Goal: Information Seeking & Learning: Learn about a topic

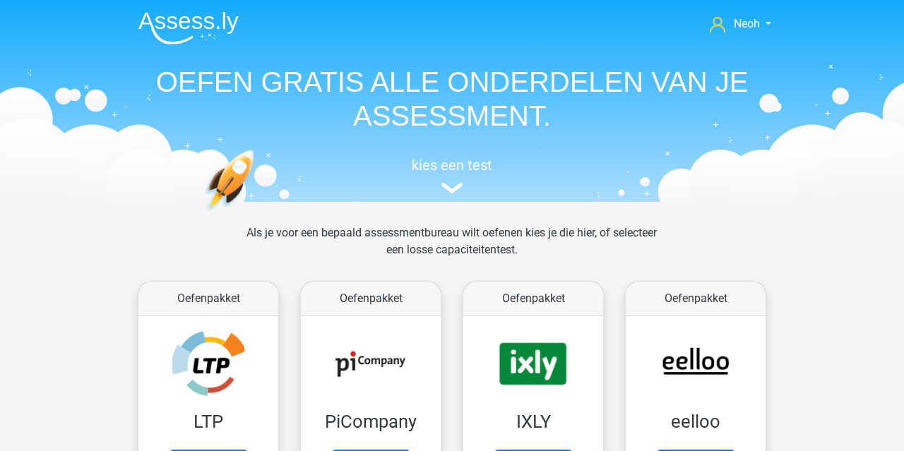
drag, startPoint x: 0, startPoint y: 0, endPoint x: 843, endPoint y: 175, distance: 860.7
click at [843, 175] on header "Neoh [EMAIL_ADDRESS][DOMAIN_NAME] Nederlands English" at bounding box center [452, 101] width 904 height 202
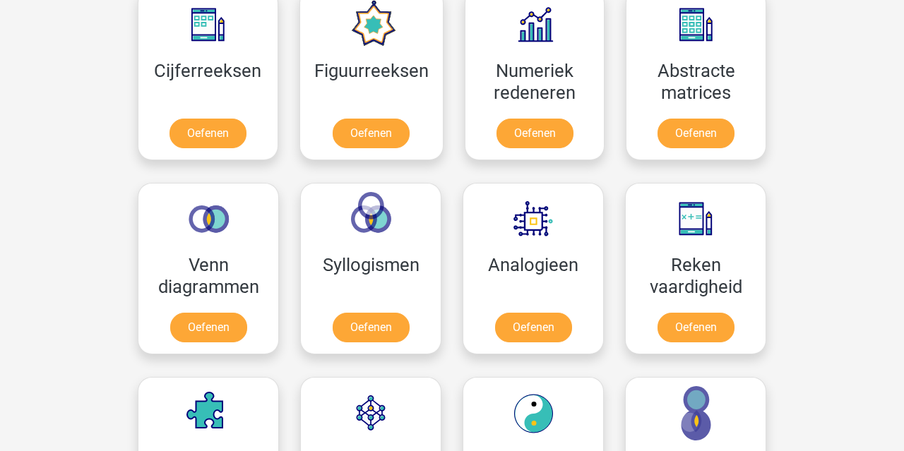
scroll to position [723, 0]
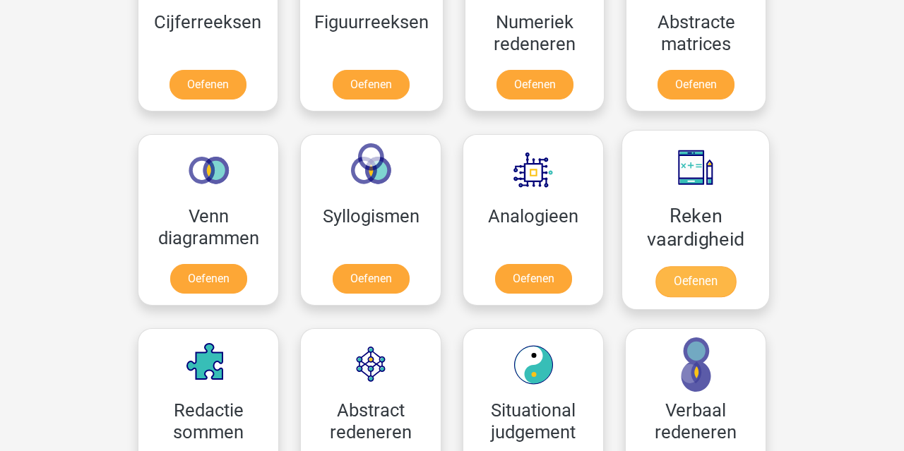
click at [688, 266] on link "Oefenen" at bounding box center [695, 281] width 81 height 31
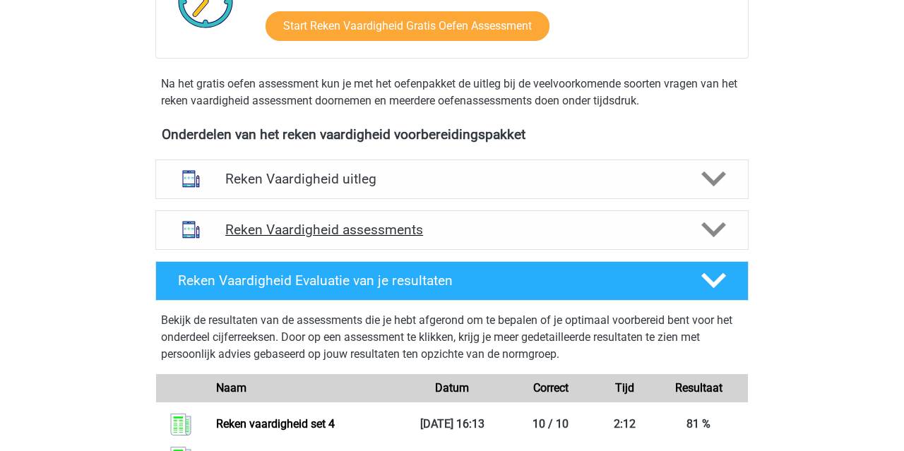
scroll to position [394, 0]
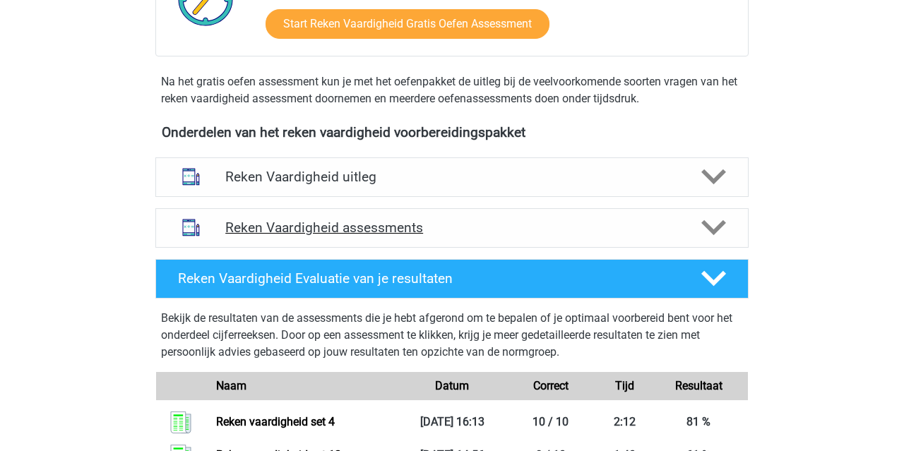
click at [297, 232] on h4 "Reken Vaardigheid assessments" at bounding box center [451, 228] width 453 height 16
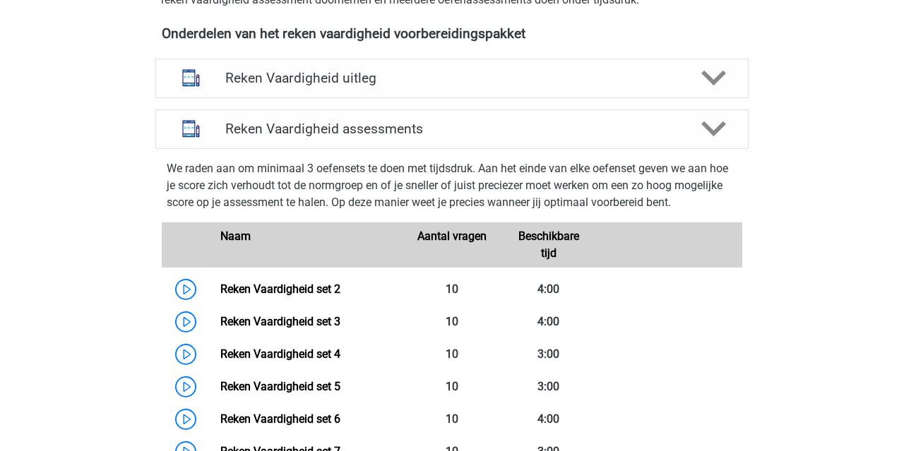
scroll to position [677, 0]
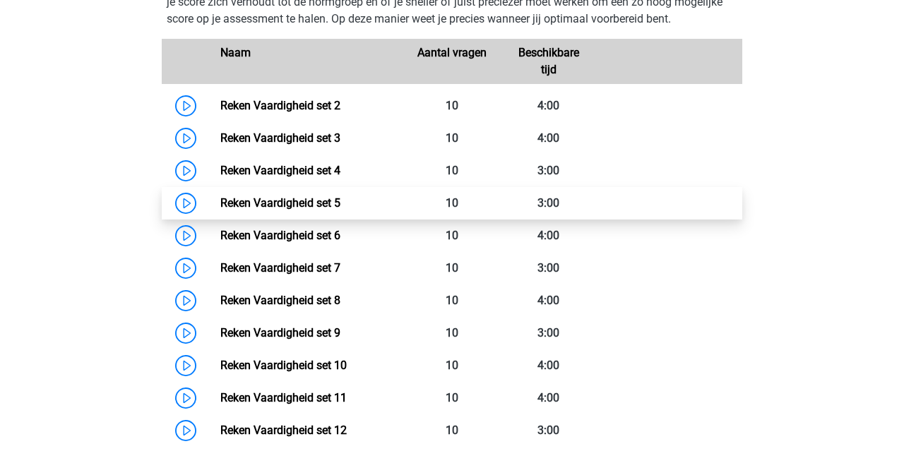
click at [299, 202] on link "Reken Vaardigheid set 5" at bounding box center [280, 202] width 120 height 13
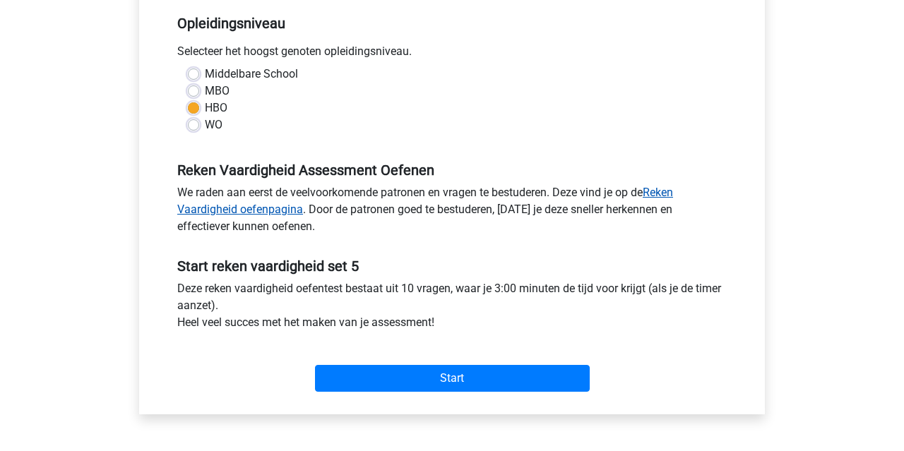
scroll to position [447, 0]
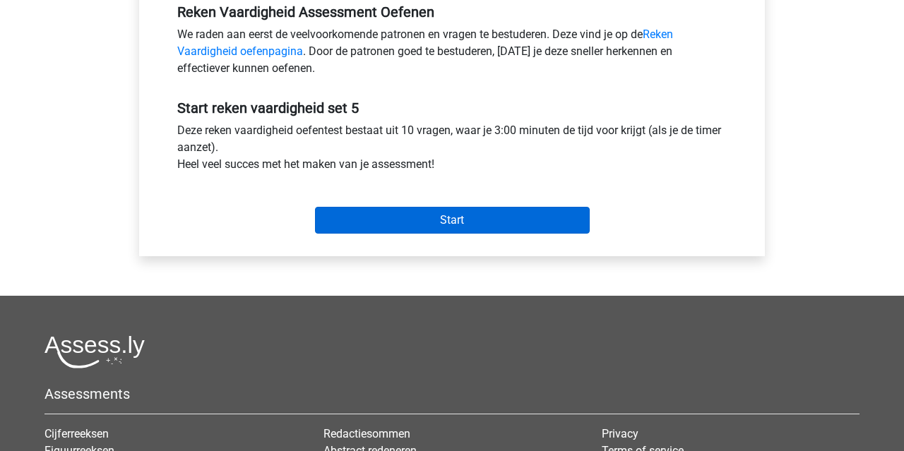
click at [421, 222] on input "Start" at bounding box center [452, 220] width 275 height 27
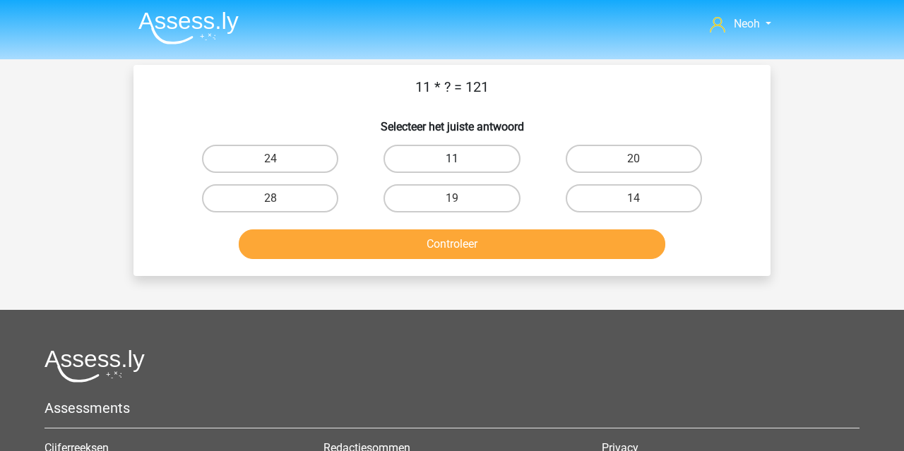
click at [449, 172] on label "11" at bounding box center [452, 159] width 136 height 28
click at [452, 168] on input "11" at bounding box center [456, 163] width 9 height 9
radio input "true"
click at [442, 259] on button "Controleer" at bounding box center [452, 245] width 427 height 30
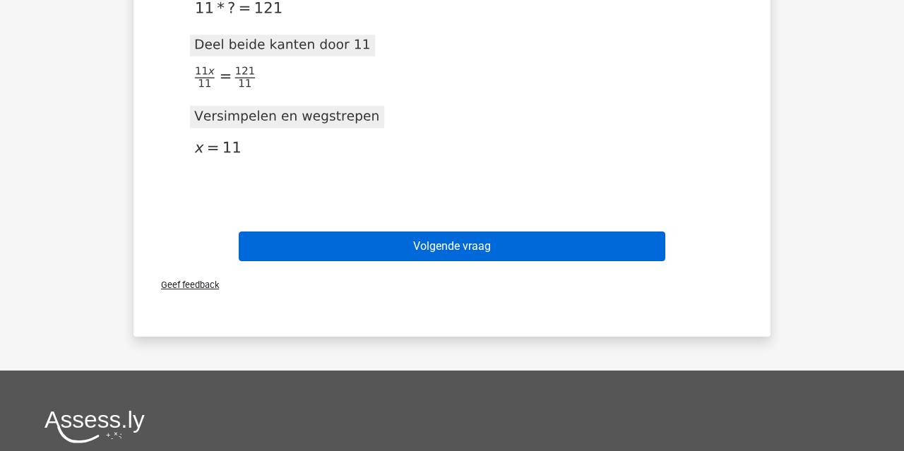
click at [448, 242] on button "Volgende vraag" at bounding box center [452, 247] width 427 height 30
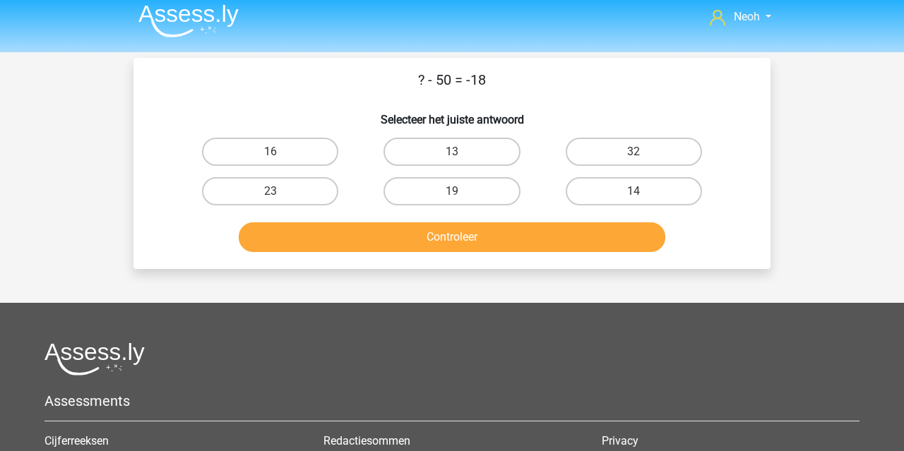
scroll to position [4, 0]
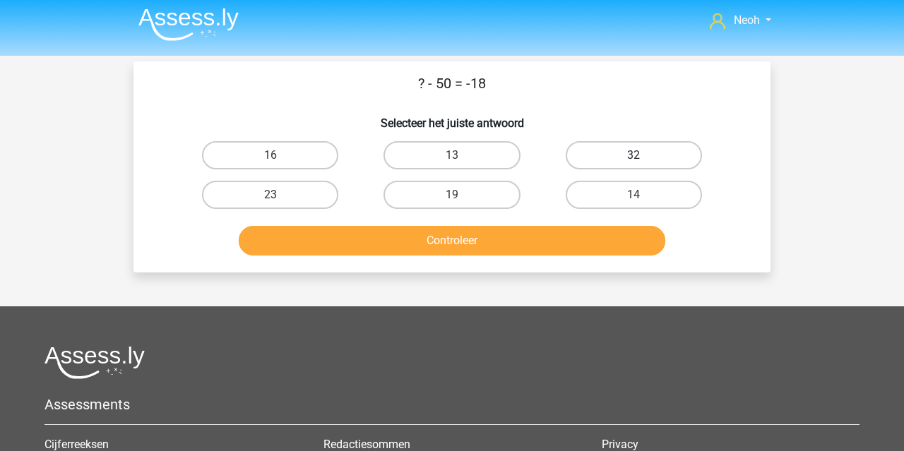
click at [591, 154] on label "32" at bounding box center [634, 155] width 136 height 28
click at [634, 155] on input "32" at bounding box center [638, 159] width 9 height 9
radio input "true"
click at [555, 230] on button "Controleer" at bounding box center [452, 241] width 427 height 30
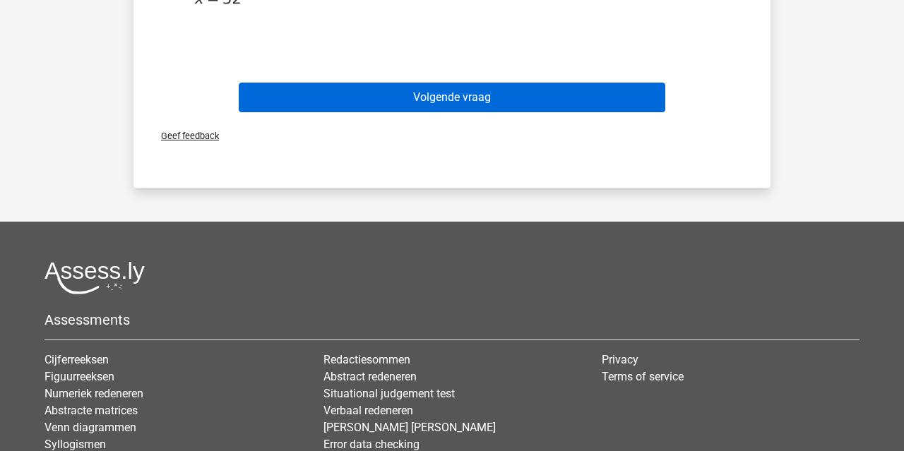
click at [545, 107] on button "Volgende vraag" at bounding box center [452, 98] width 427 height 30
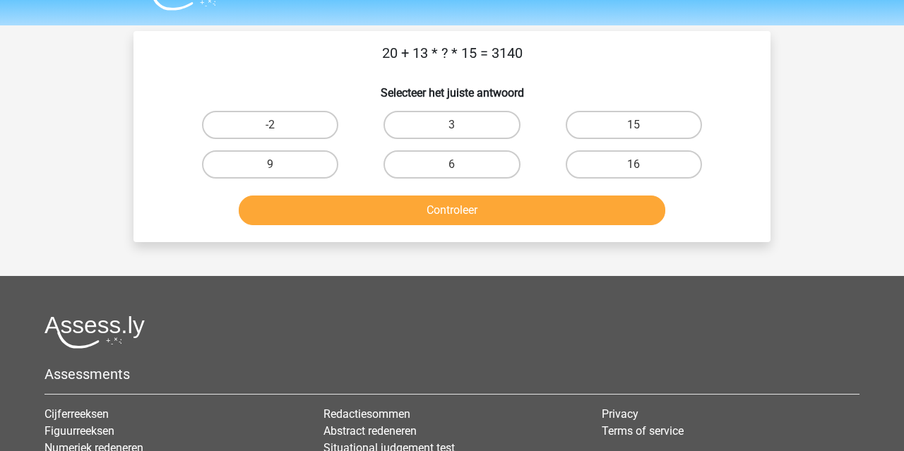
scroll to position [35, 0]
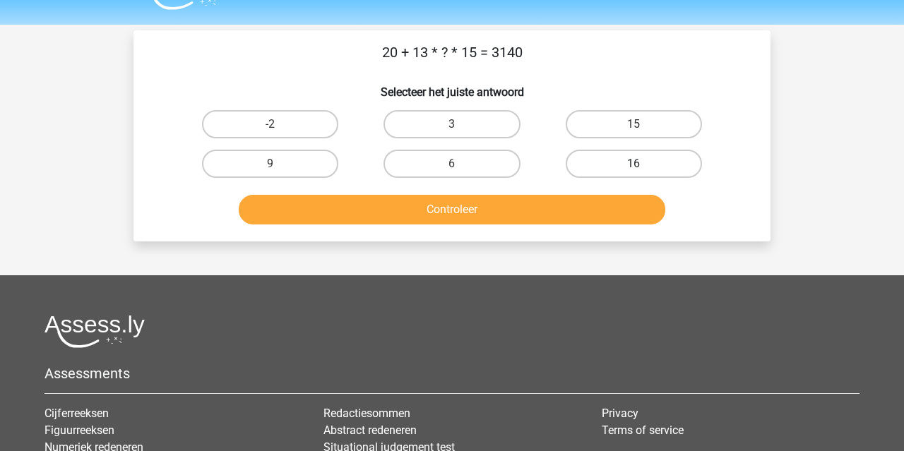
click at [598, 157] on label "16" at bounding box center [634, 164] width 136 height 28
click at [634, 164] on input "16" at bounding box center [638, 168] width 9 height 9
radio input "true"
click at [581, 202] on button "Controleer" at bounding box center [452, 210] width 427 height 30
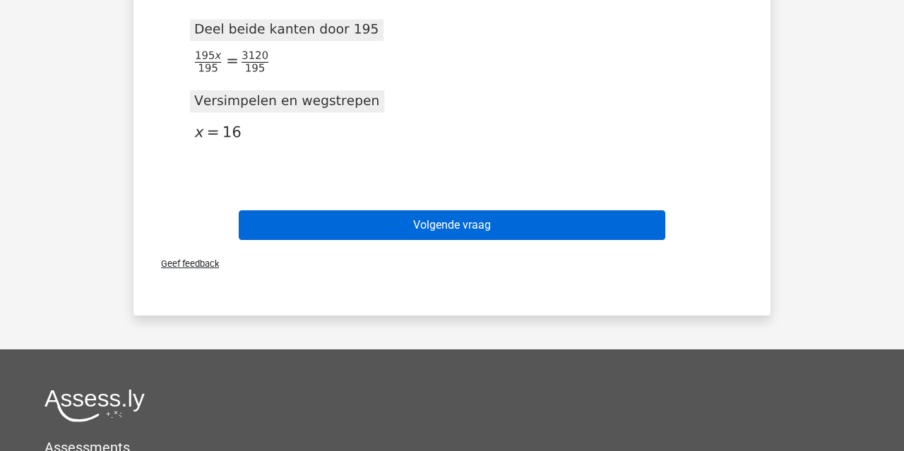
click at [573, 221] on button "Volgende vraag" at bounding box center [452, 225] width 427 height 30
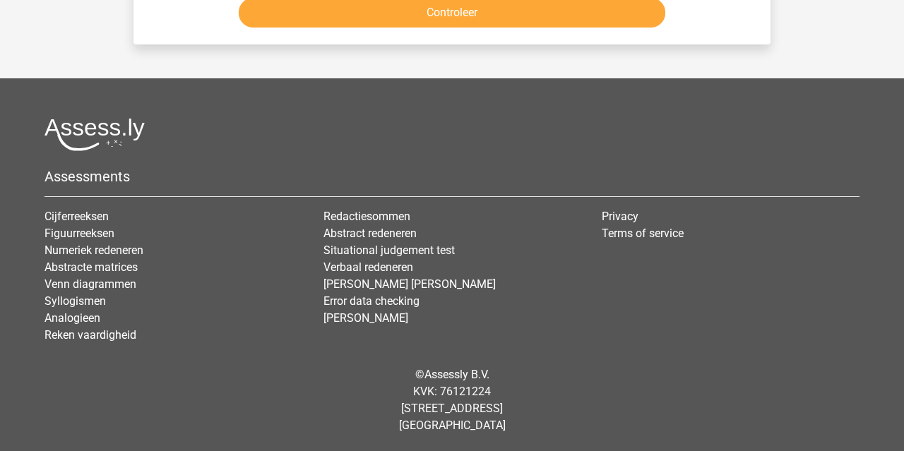
scroll to position [65, 0]
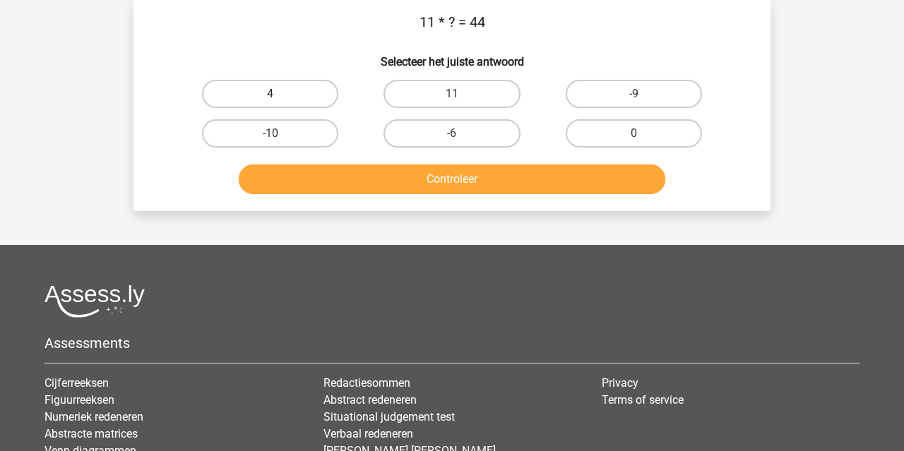
click at [254, 102] on label "4" at bounding box center [270, 94] width 136 height 28
click at [271, 102] on input "4" at bounding box center [275, 98] width 9 height 9
radio input "true"
click at [387, 174] on button "Controleer" at bounding box center [452, 180] width 427 height 30
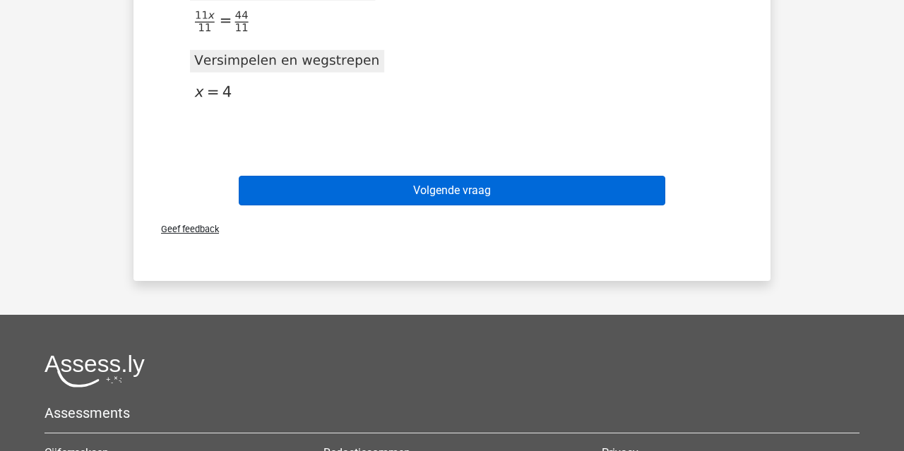
click at [396, 189] on button "Volgende vraag" at bounding box center [452, 191] width 427 height 30
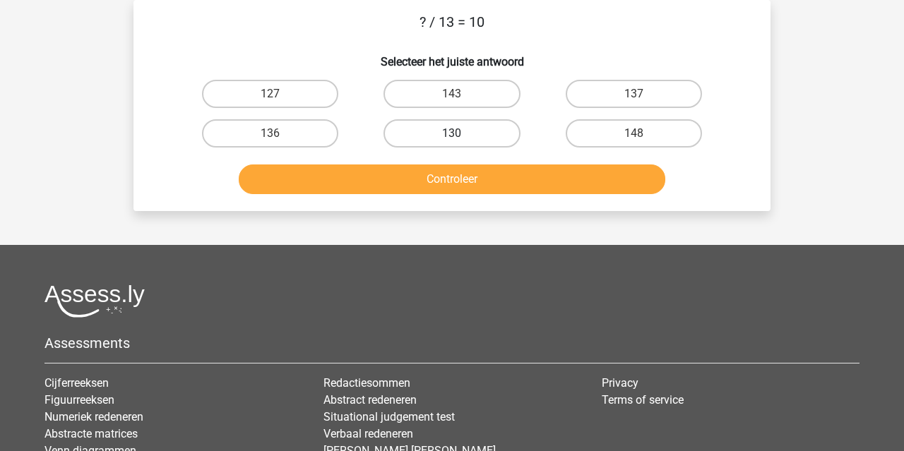
click at [431, 129] on label "130" at bounding box center [452, 133] width 136 height 28
click at [452, 133] on input "130" at bounding box center [456, 137] width 9 height 9
radio input "true"
click at [437, 176] on button "Controleer" at bounding box center [452, 180] width 427 height 30
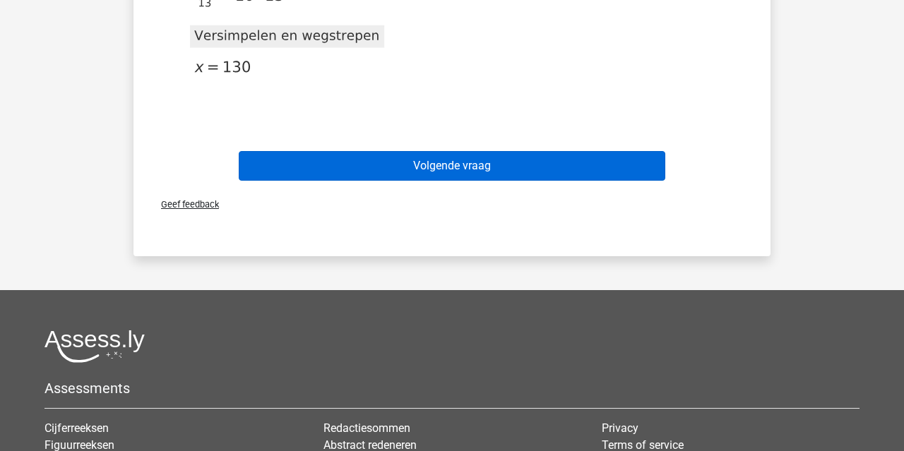
click at [437, 177] on button "Volgende vraag" at bounding box center [452, 166] width 427 height 30
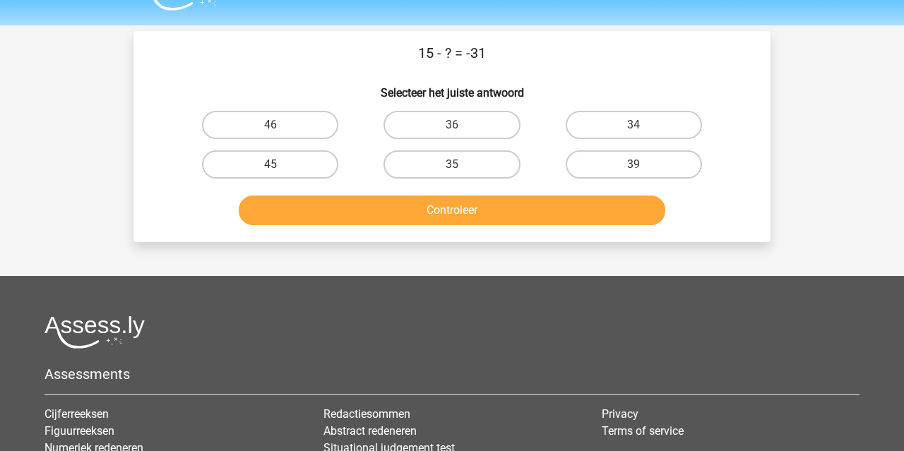
scroll to position [23, 0]
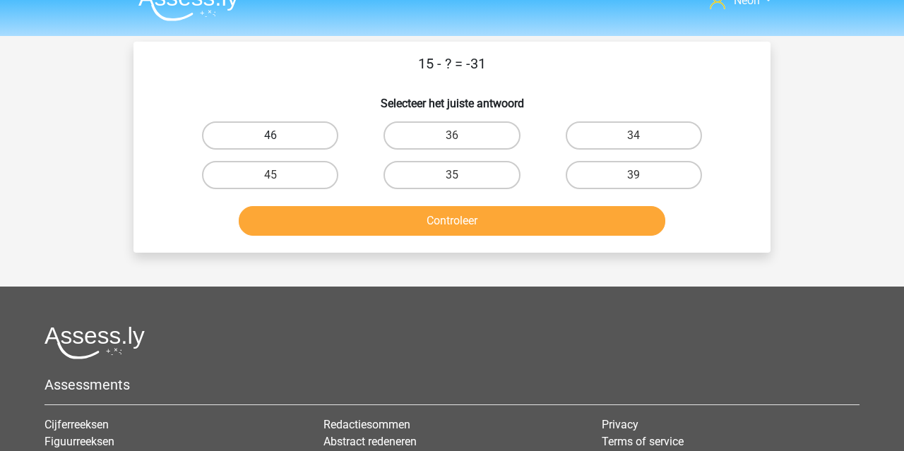
click at [309, 136] on label "46" at bounding box center [270, 135] width 136 height 28
click at [280, 136] on input "46" at bounding box center [275, 140] width 9 height 9
radio input "true"
click at [408, 227] on button "Controleer" at bounding box center [452, 221] width 427 height 30
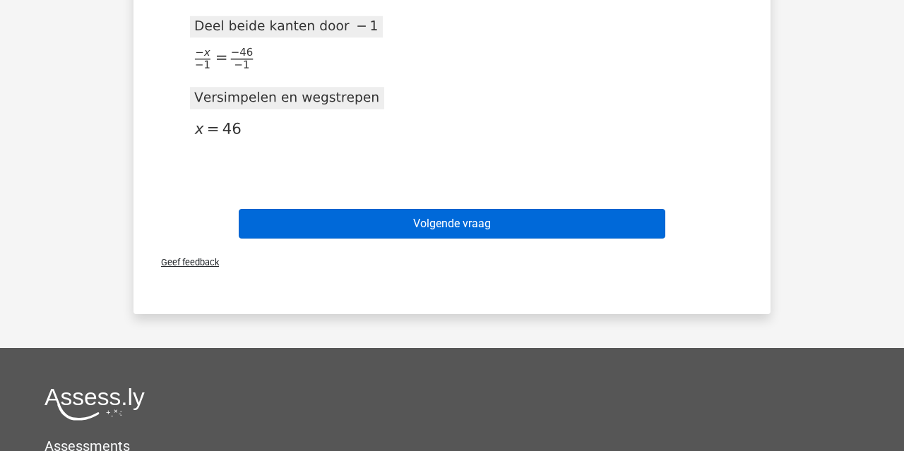
click at [410, 237] on button "Volgende vraag" at bounding box center [452, 224] width 427 height 30
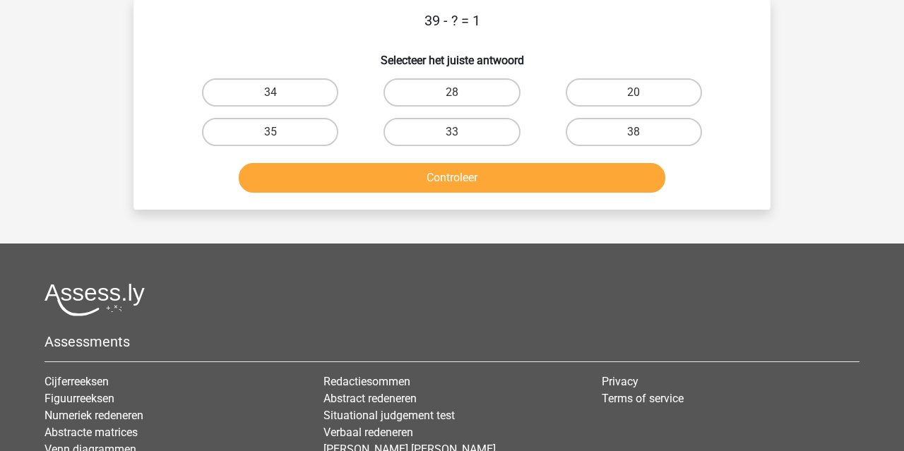
scroll to position [65, 0]
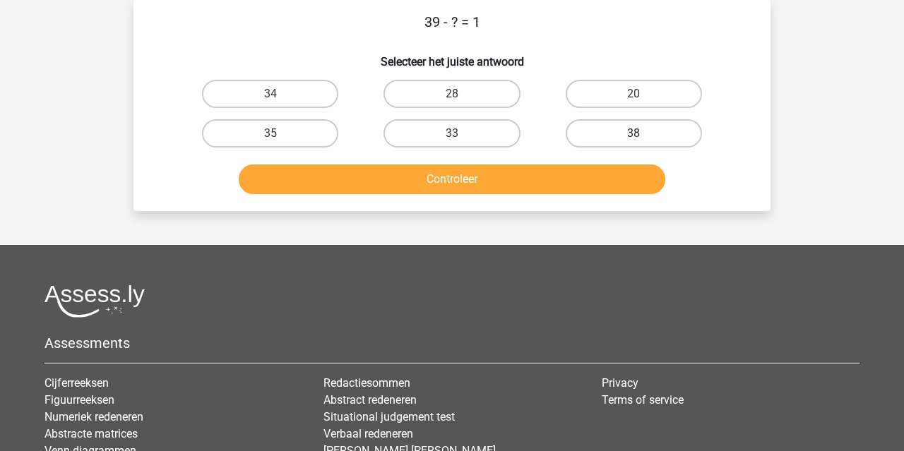
click at [603, 125] on label "38" at bounding box center [634, 133] width 136 height 28
click at [634, 133] on input "38" at bounding box center [638, 137] width 9 height 9
radio input "true"
click at [590, 172] on button "Controleer" at bounding box center [452, 180] width 427 height 30
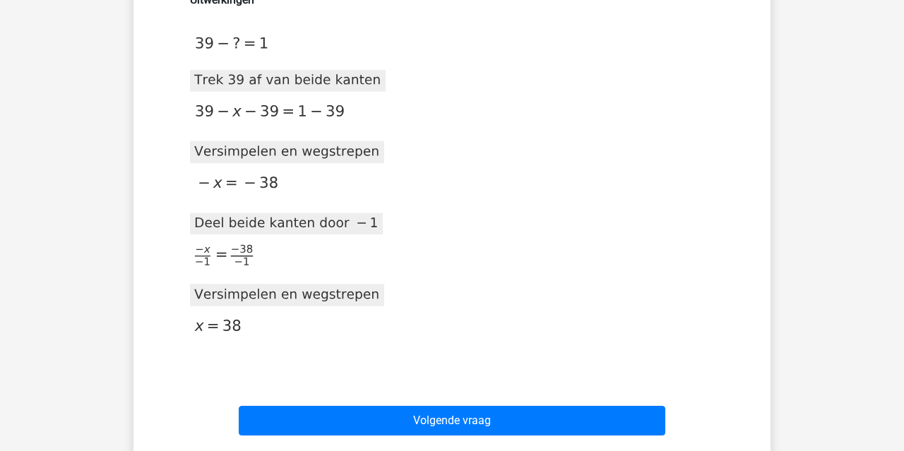
scroll to position [366, 0]
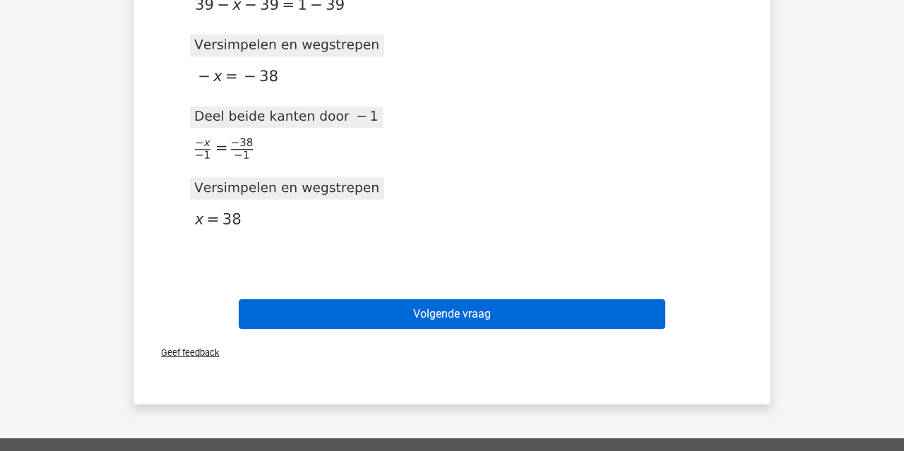
click at [559, 307] on button "Volgende vraag" at bounding box center [452, 314] width 427 height 30
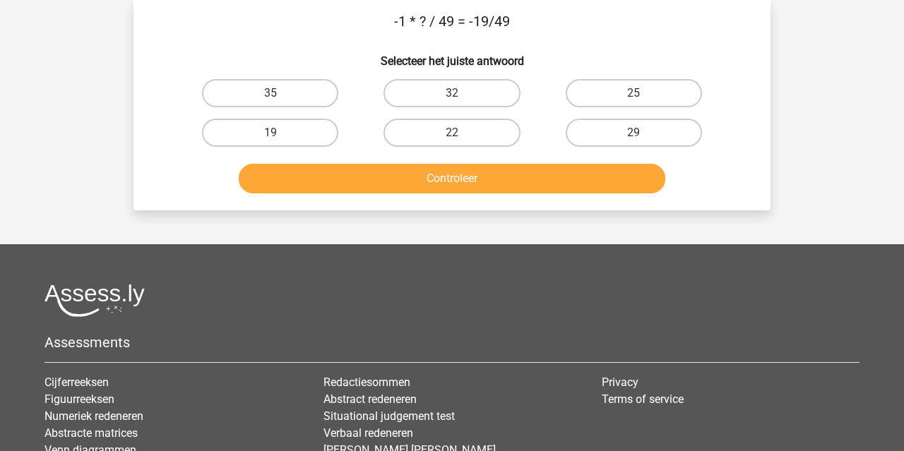
scroll to position [65, 0]
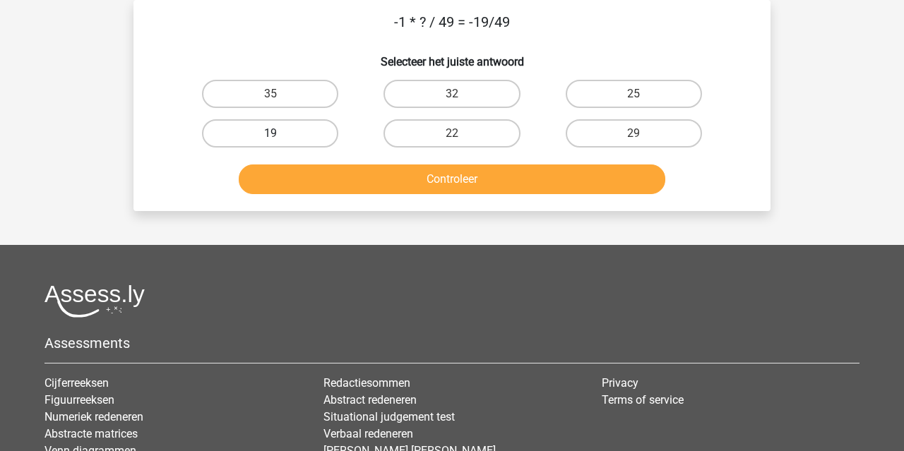
click at [314, 139] on label "19" at bounding box center [270, 133] width 136 height 28
click at [280, 139] on input "19" at bounding box center [275, 137] width 9 height 9
radio input "true"
click at [348, 176] on button "Controleer" at bounding box center [452, 180] width 427 height 30
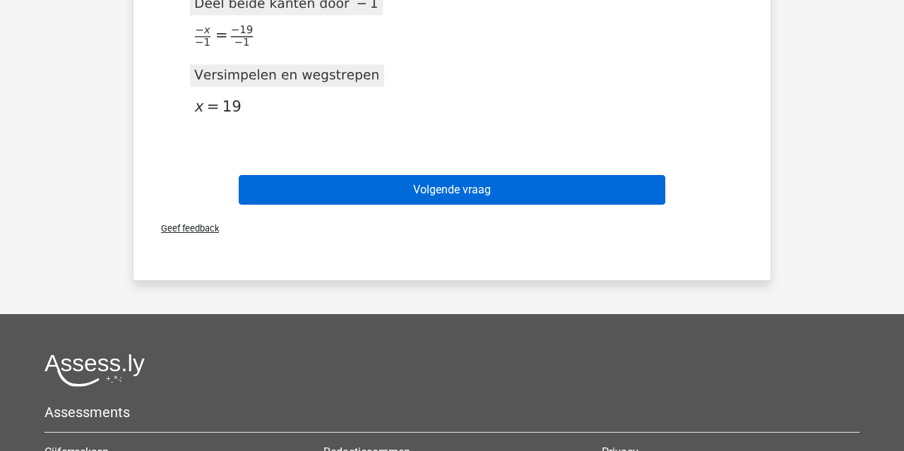
click at [349, 185] on button "Volgende vraag" at bounding box center [452, 190] width 427 height 30
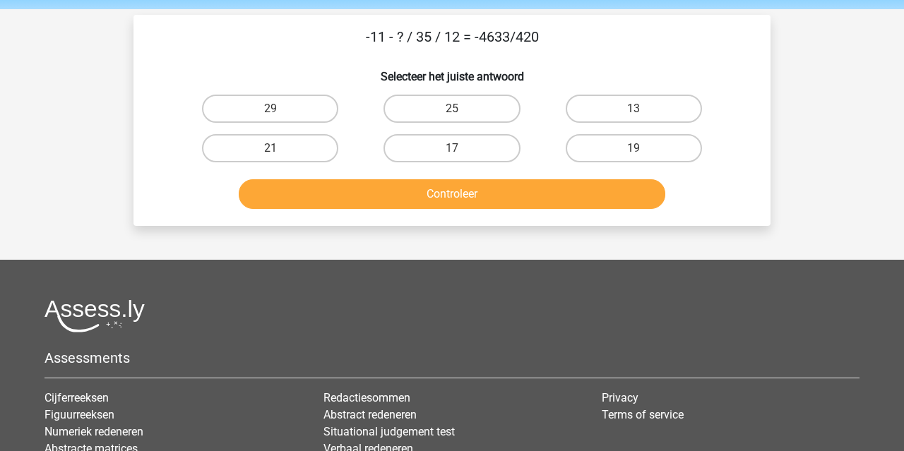
scroll to position [49, 0]
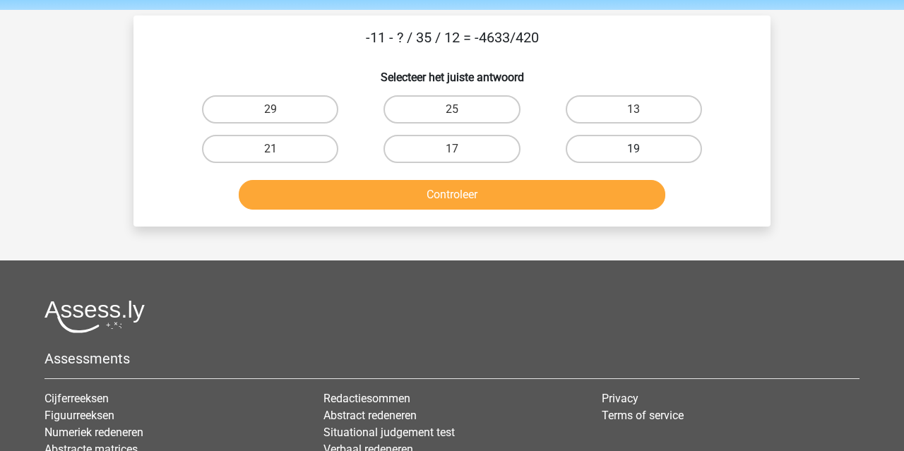
click at [630, 157] on label "19" at bounding box center [634, 149] width 136 height 28
click at [634, 157] on input "19" at bounding box center [638, 153] width 9 height 9
radio input "true"
click at [605, 189] on button "Controleer" at bounding box center [452, 195] width 427 height 30
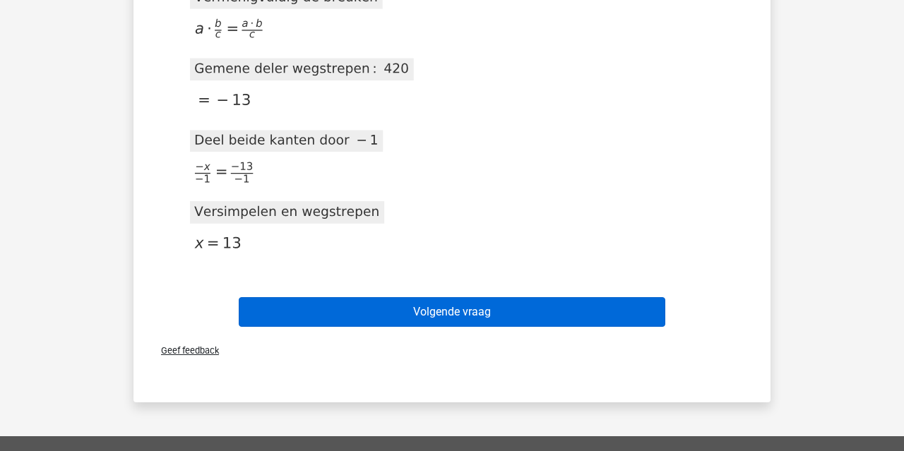
click at [548, 306] on button "Volgende vraag" at bounding box center [452, 312] width 427 height 30
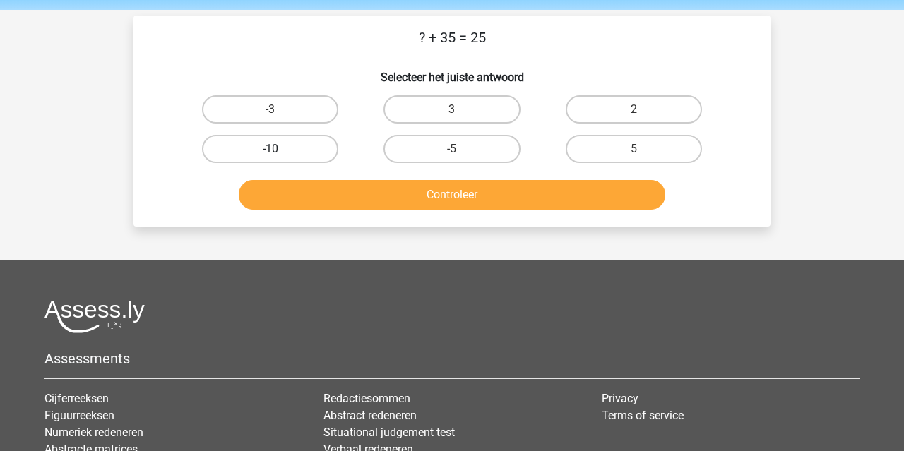
click at [326, 149] on label "-10" at bounding box center [270, 149] width 136 height 28
click at [280, 149] on input "-10" at bounding box center [275, 153] width 9 height 9
radio input "true"
click at [350, 186] on button "Controleer" at bounding box center [452, 195] width 427 height 30
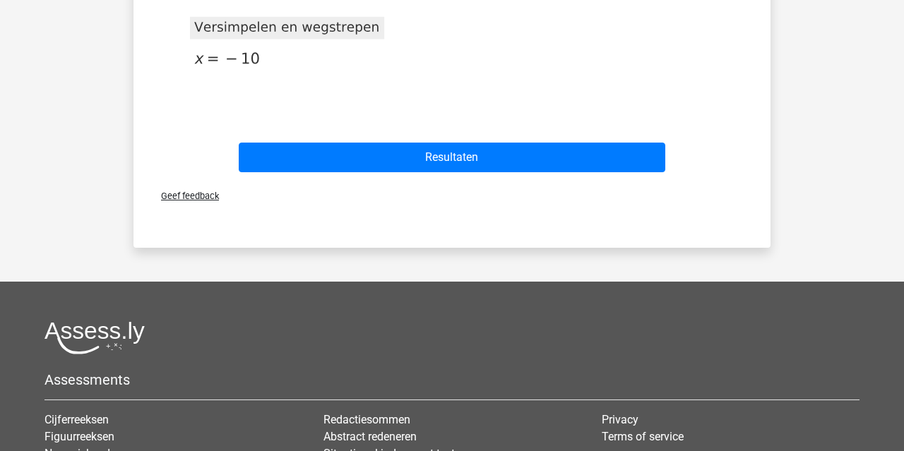
scroll to position [429, 0]
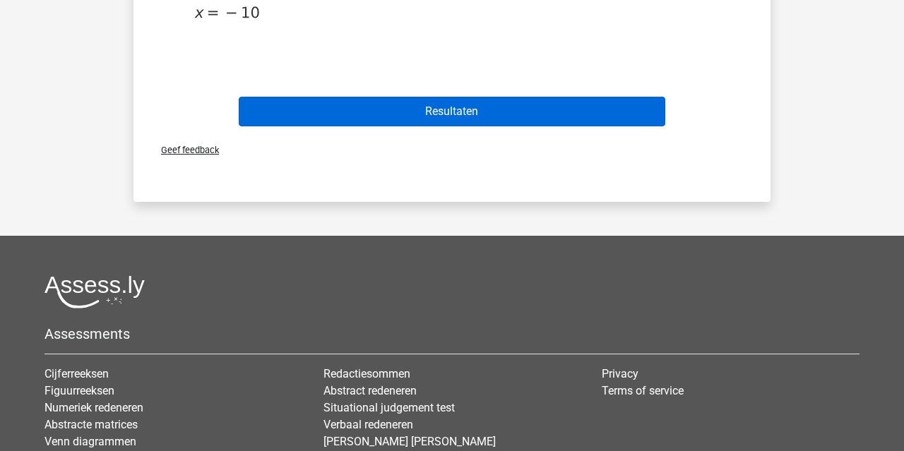
click at [396, 99] on button "Resultaten" at bounding box center [452, 112] width 427 height 30
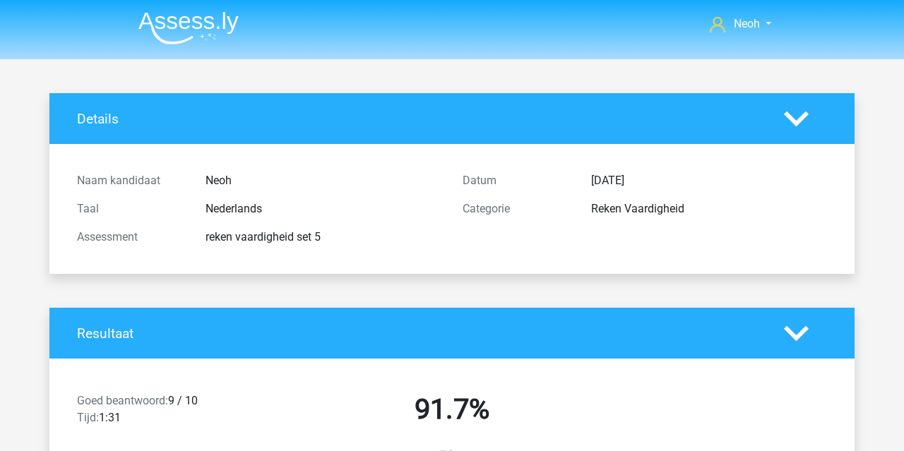
click at [187, 32] on img at bounding box center [188, 27] width 100 height 33
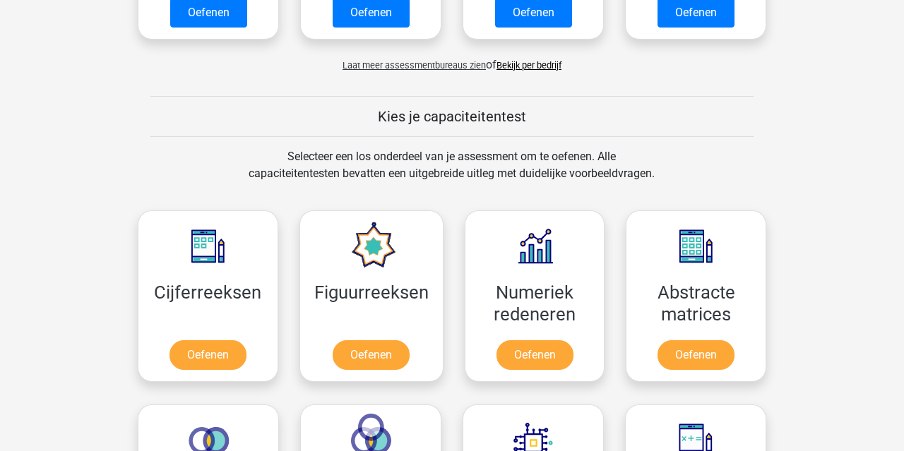
scroll to position [443, 0]
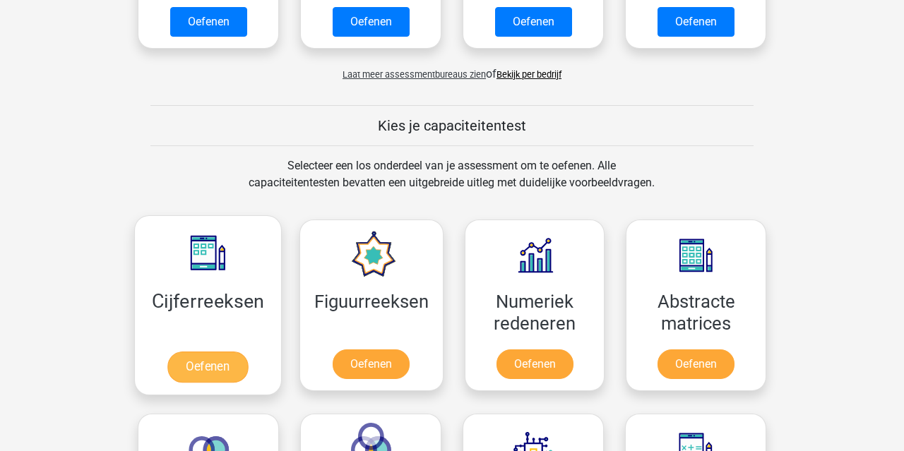
click at [213, 352] on link "Oefenen" at bounding box center [207, 367] width 81 height 31
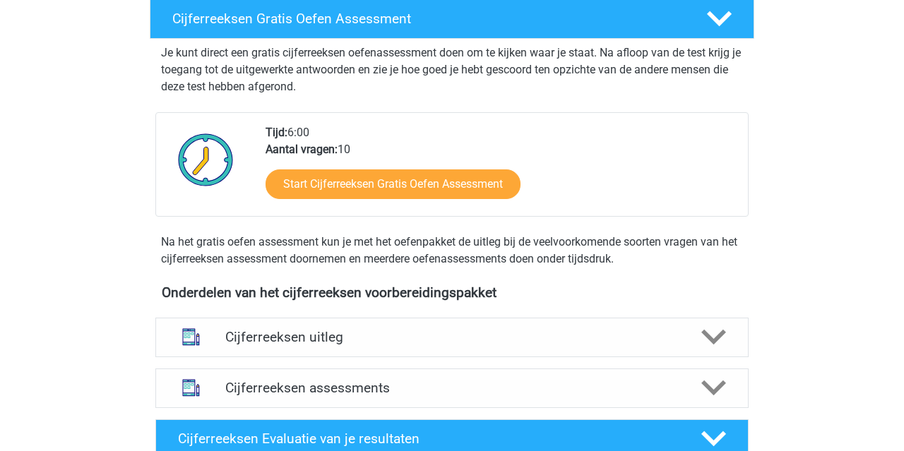
scroll to position [463, 0]
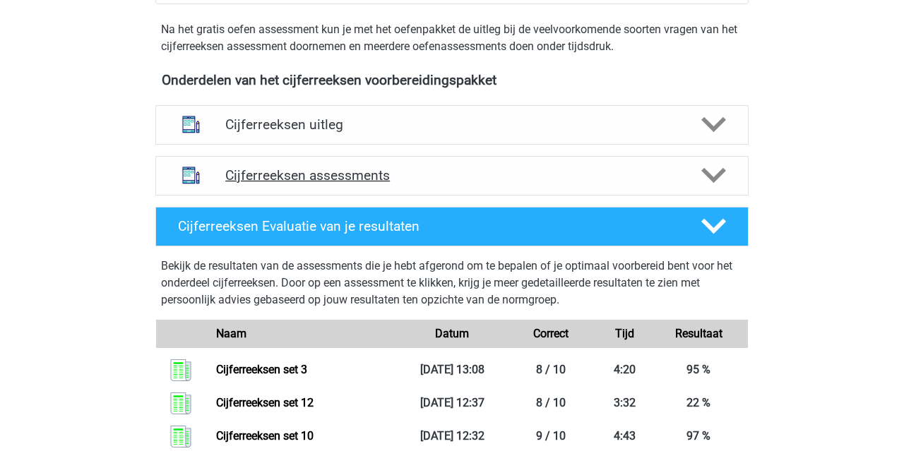
click at [377, 184] on h4 "Cijferreeksen assessments" at bounding box center [451, 175] width 453 height 16
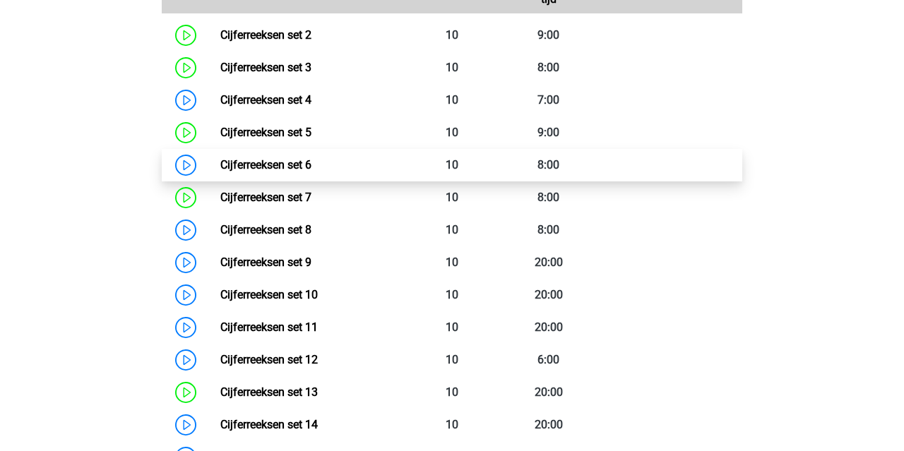
scroll to position [768, 0]
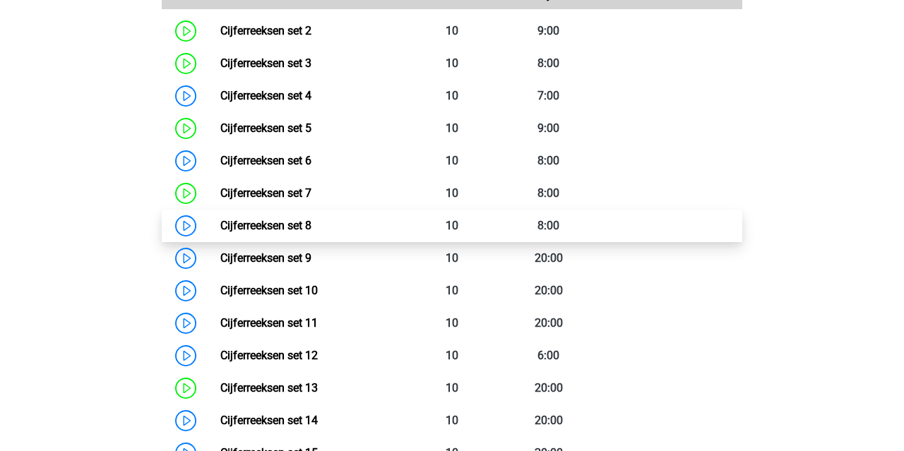
click at [311, 232] on link "Cijferreeksen set 8" at bounding box center [265, 225] width 91 height 13
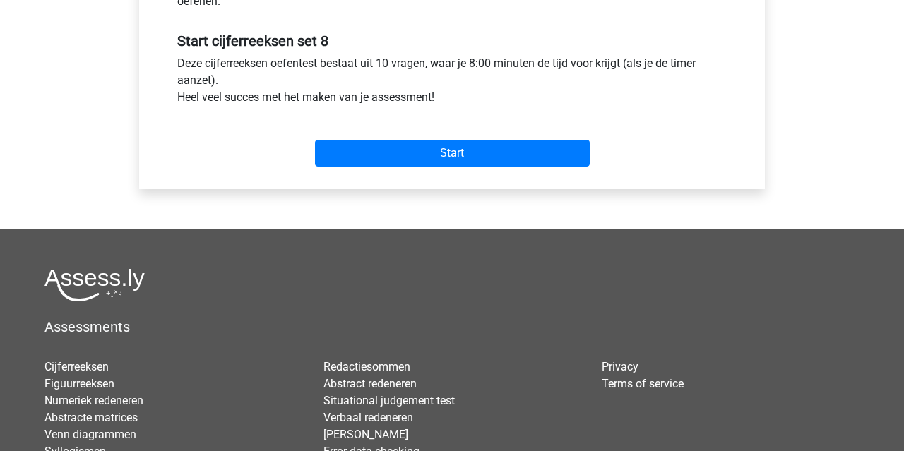
scroll to position [564, 0]
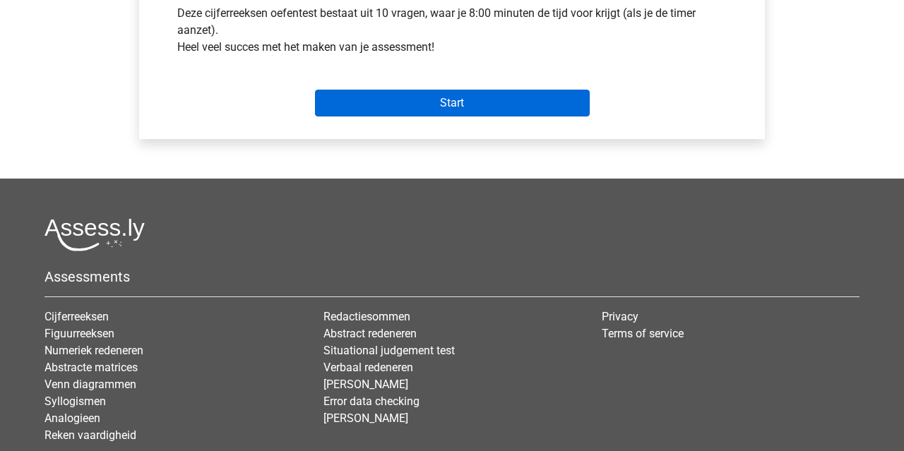
click at [453, 103] on input "Start" at bounding box center [452, 103] width 275 height 27
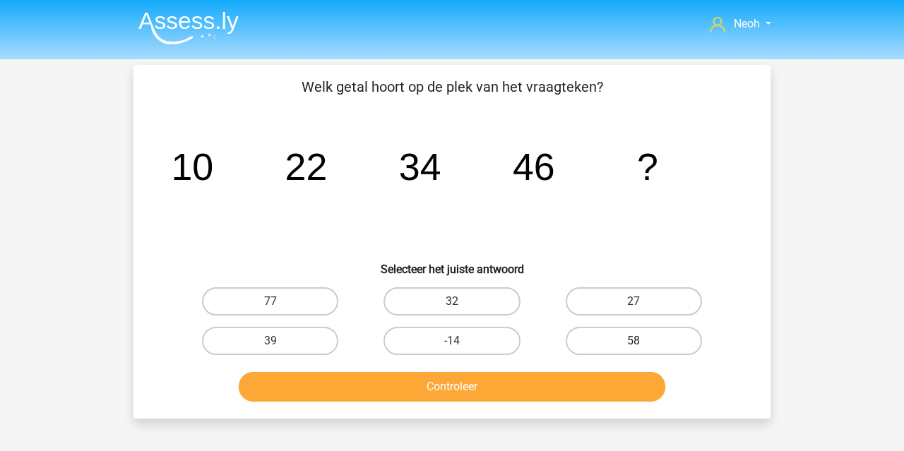
click at [577, 328] on label "58" at bounding box center [634, 341] width 136 height 28
click at [634, 341] on input "58" at bounding box center [638, 345] width 9 height 9
radio input "true"
click at [559, 391] on button "Controleer" at bounding box center [452, 387] width 427 height 30
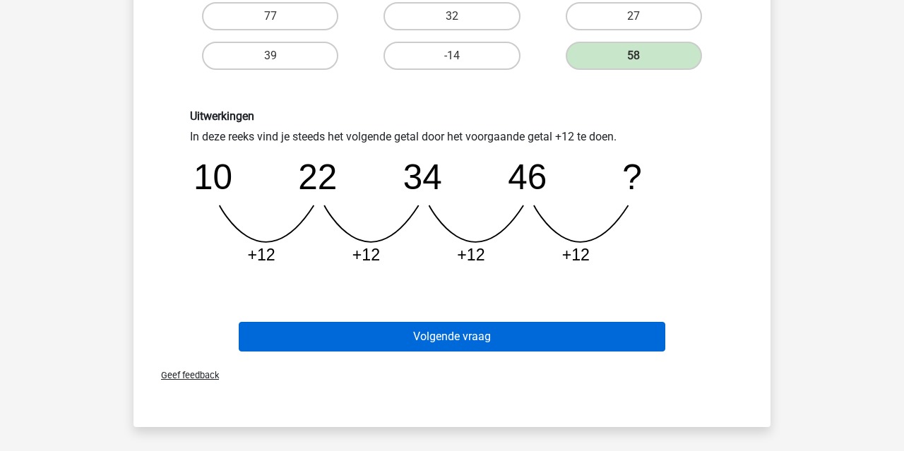
click at [566, 333] on button "Volgende vraag" at bounding box center [452, 337] width 427 height 30
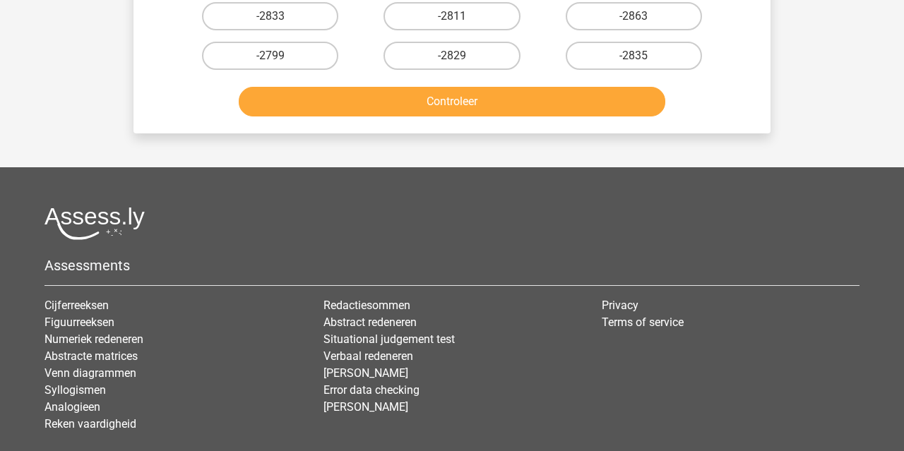
scroll to position [65, 0]
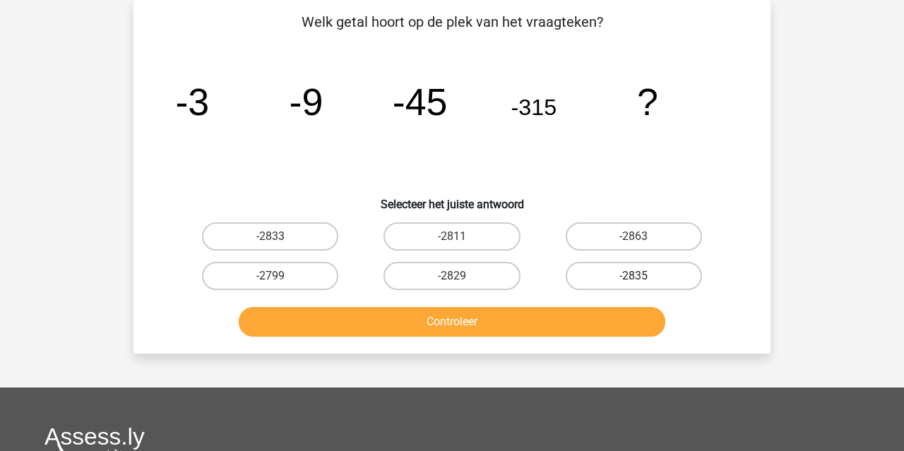
click at [598, 277] on label "-2835" at bounding box center [634, 276] width 136 height 28
click at [634, 277] on input "-2835" at bounding box center [638, 280] width 9 height 9
radio input "true"
click at [573, 328] on button "Controleer" at bounding box center [452, 322] width 427 height 30
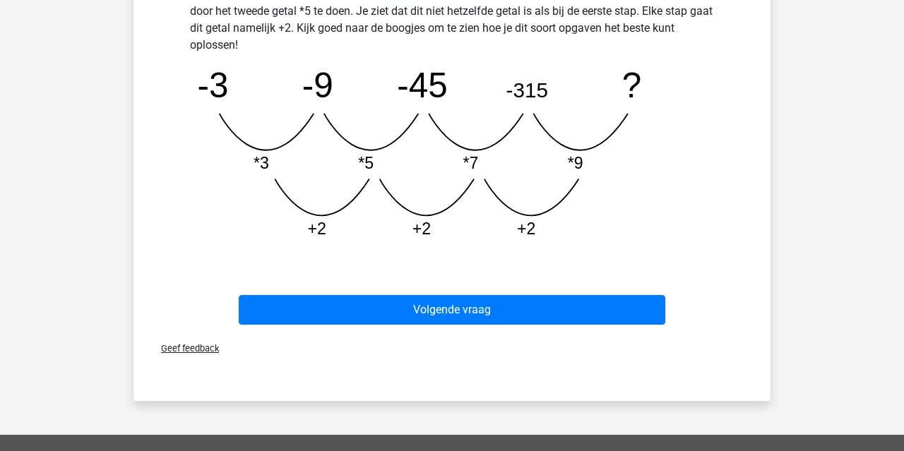
scroll to position [435, 0]
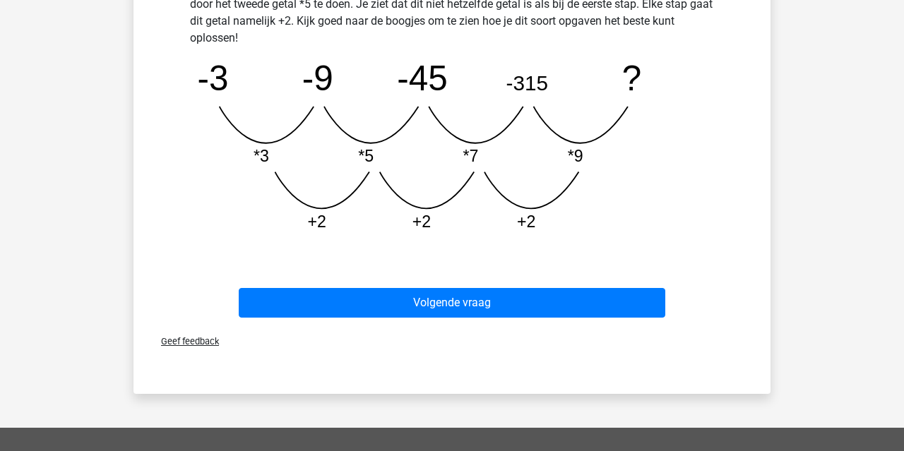
click at [573, 287] on div "Volgende vraag" at bounding box center [452, 300] width 592 height 47
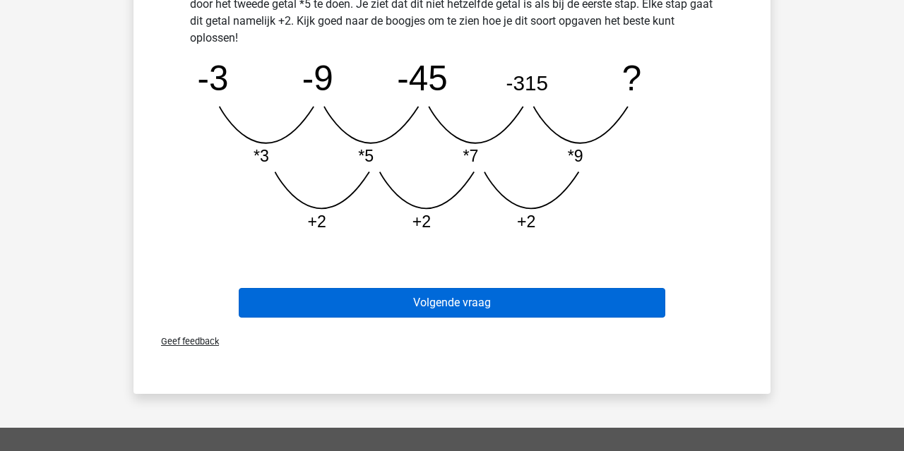
click at [567, 311] on button "Volgende vraag" at bounding box center [452, 303] width 427 height 30
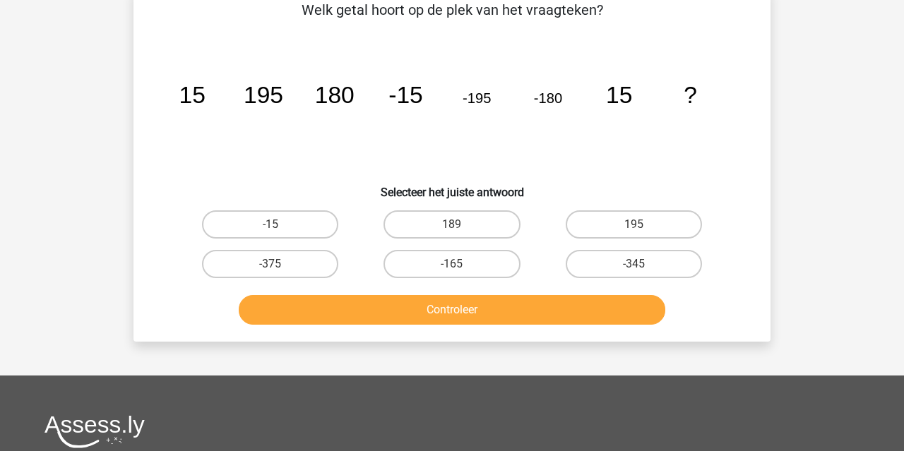
scroll to position [65, 0]
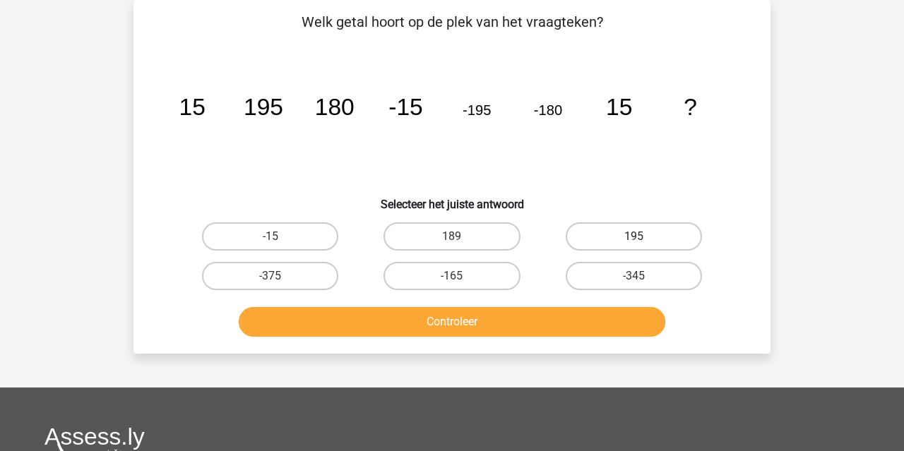
click at [589, 246] on label "195" at bounding box center [634, 236] width 136 height 28
click at [634, 246] on input "195" at bounding box center [638, 241] width 9 height 9
radio input "true"
click at [519, 330] on button "Controleer" at bounding box center [452, 322] width 427 height 30
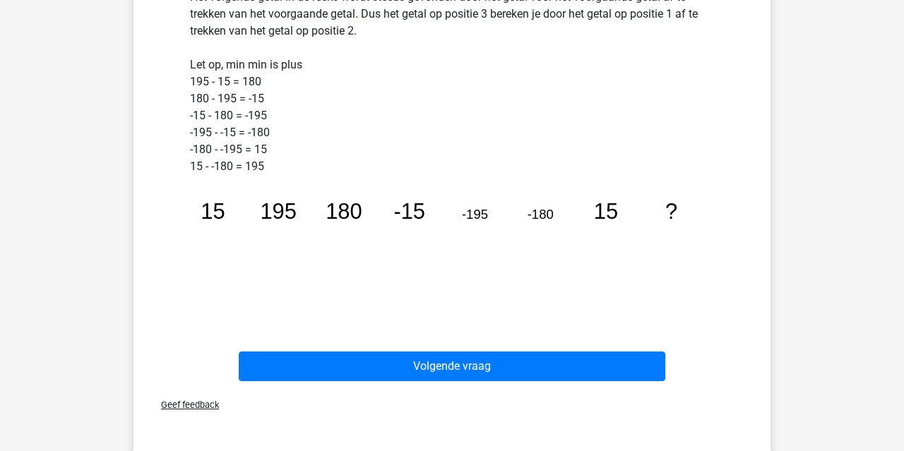
scroll to position [426, 0]
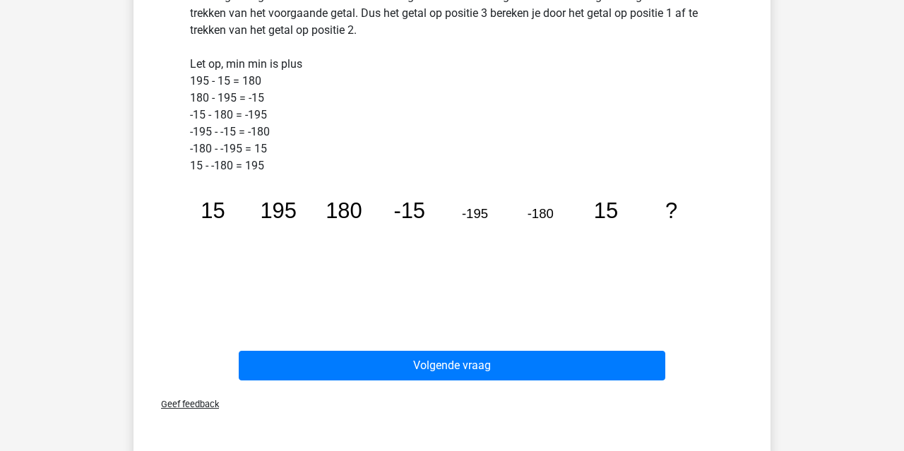
click at [517, 348] on div "Volgende vraag" at bounding box center [452, 363] width 592 height 47
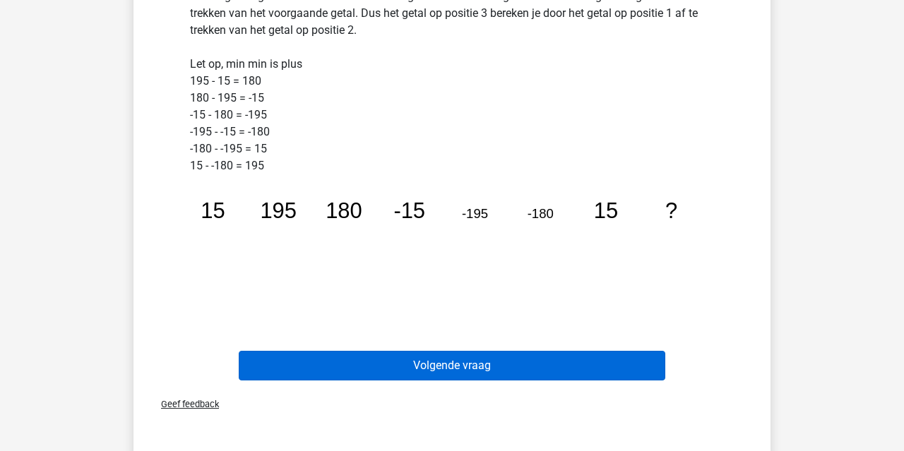
click at [517, 359] on button "Volgende vraag" at bounding box center [452, 366] width 427 height 30
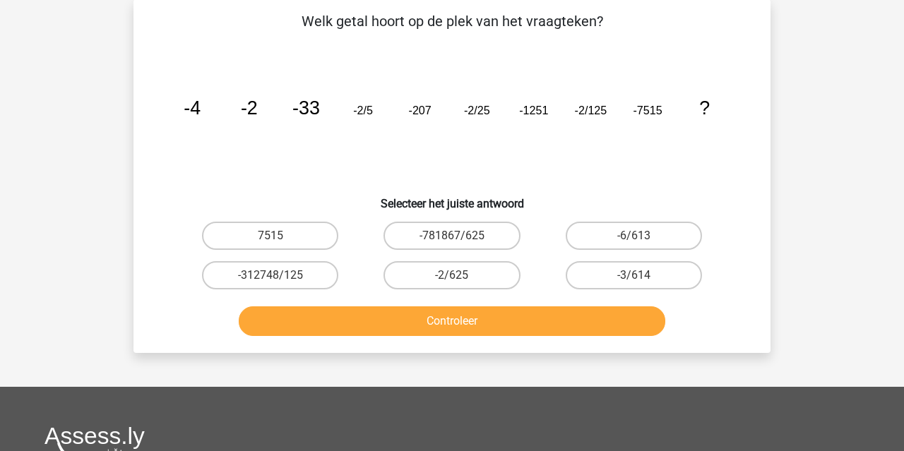
scroll to position [65, 0]
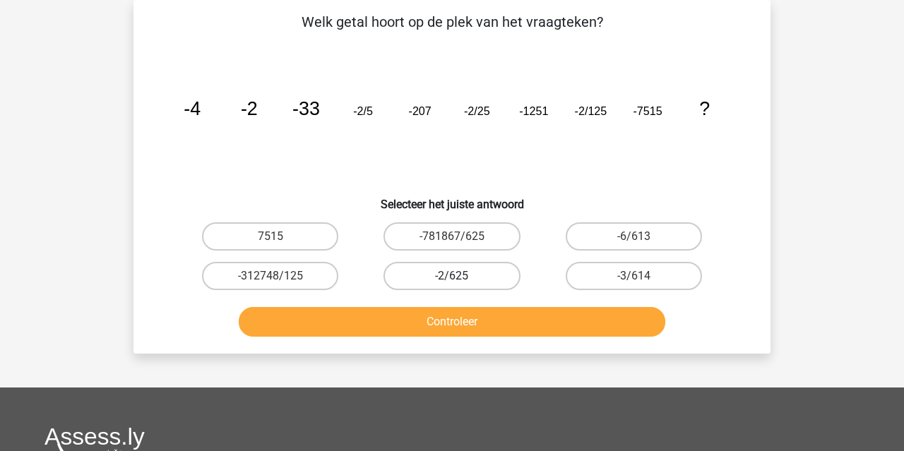
click at [473, 274] on label "-2/625" at bounding box center [452, 276] width 136 height 28
click at [461, 276] on input "-2/625" at bounding box center [456, 280] width 9 height 9
radio input "true"
click at [463, 330] on button "Controleer" at bounding box center [452, 322] width 427 height 30
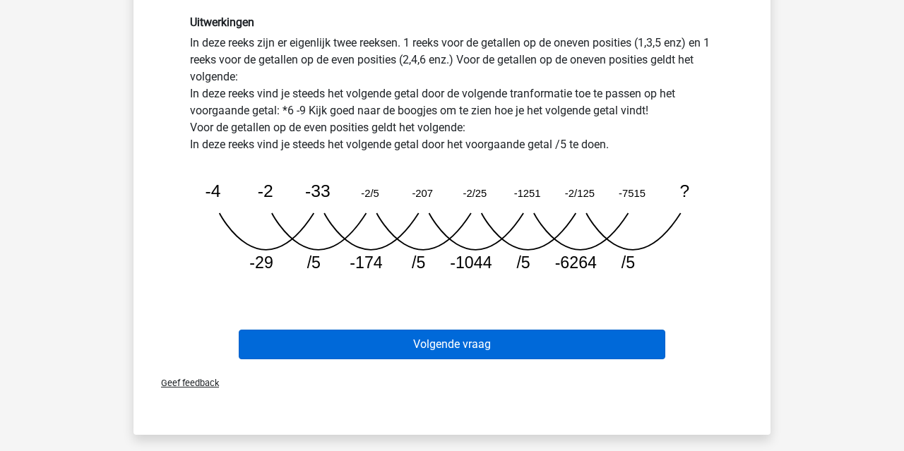
click at [462, 343] on button "Volgende vraag" at bounding box center [452, 345] width 427 height 30
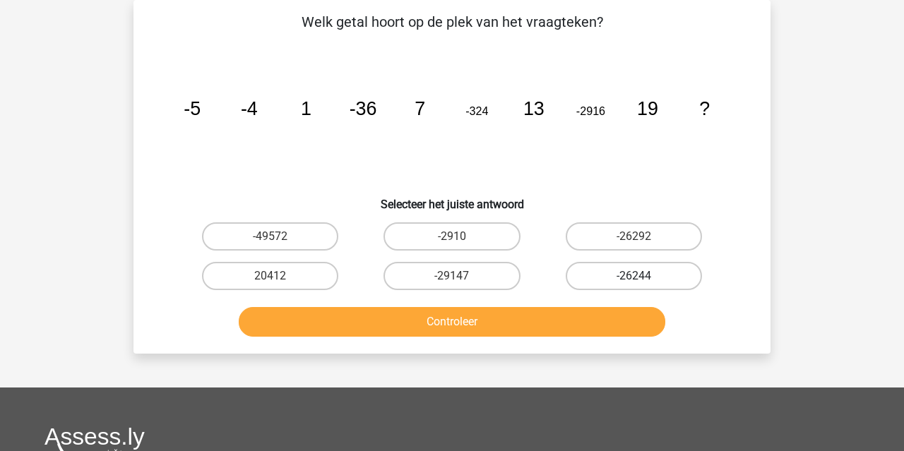
click at [648, 276] on label "-26244" at bounding box center [634, 276] width 136 height 28
click at [643, 276] on input "-26244" at bounding box center [638, 280] width 9 height 9
radio input "true"
click at [612, 322] on button "Controleer" at bounding box center [452, 322] width 427 height 30
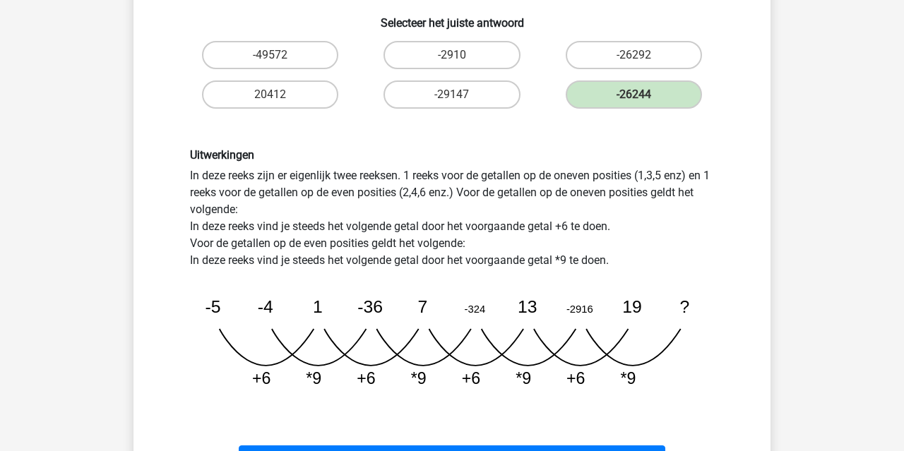
scroll to position [470, 0]
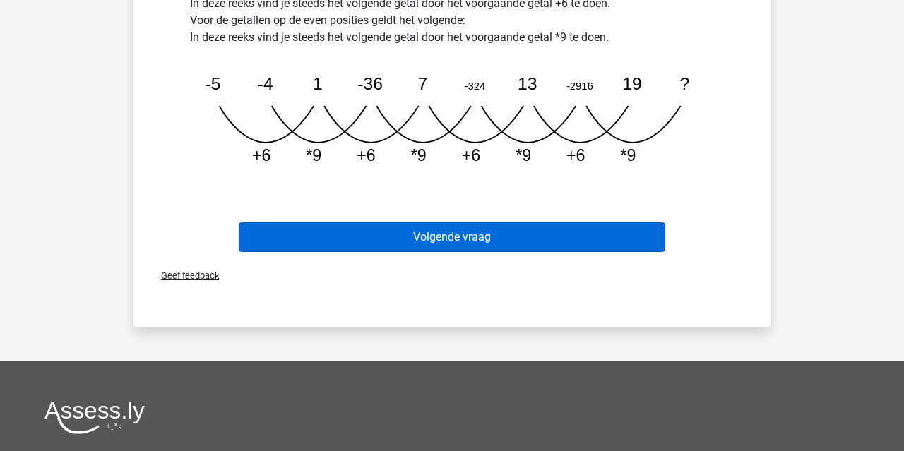
click at [609, 232] on button "Volgende vraag" at bounding box center [452, 237] width 427 height 30
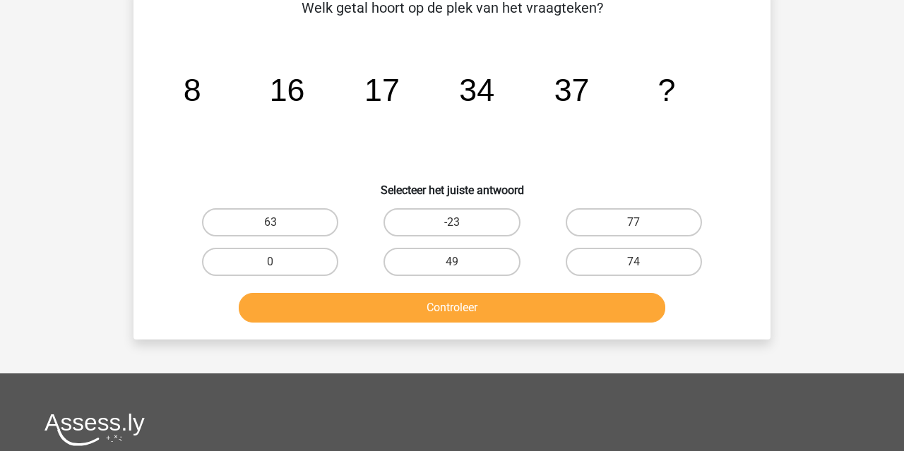
scroll to position [65, 0]
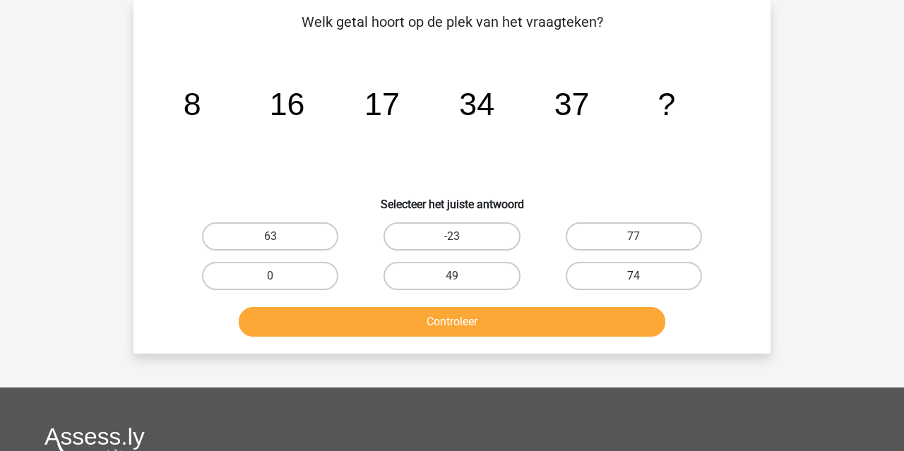
click at [594, 263] on label "74" at bounding box center [634, 276] width 136 height 28
click at [634, 276] on input "74" at bounding box center [638, 280] width 9 height 9
radio input "true"
click at [583, 319] on button "Controleer" at bounding box center [452, 322] width 427 height 30
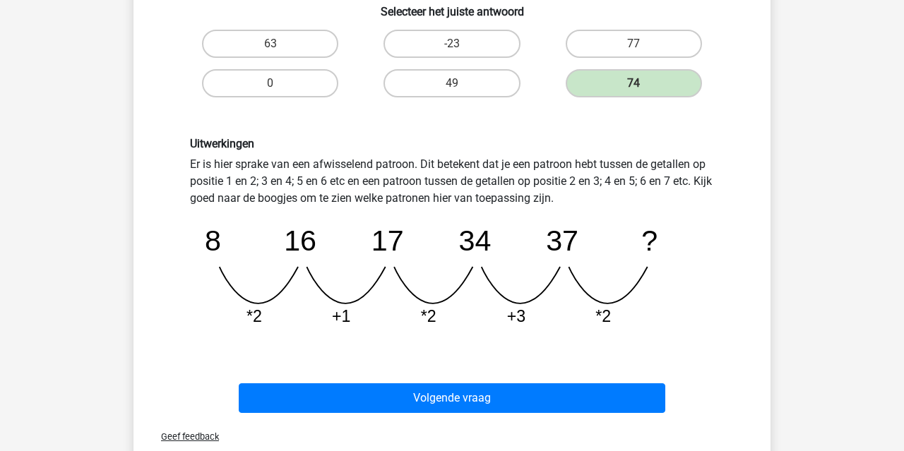
scroll to position [316, 0]
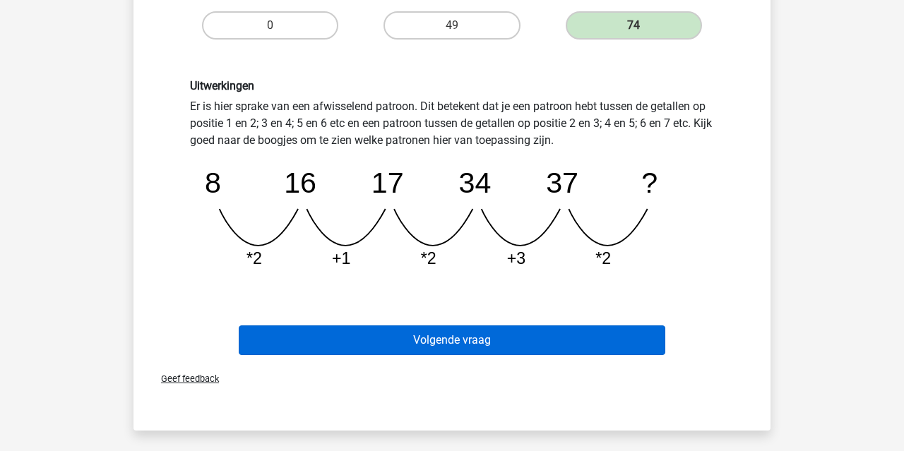
click at [578, 331] on button "Volgende vraag" at bounding box center [452, 341] width 427 height 30
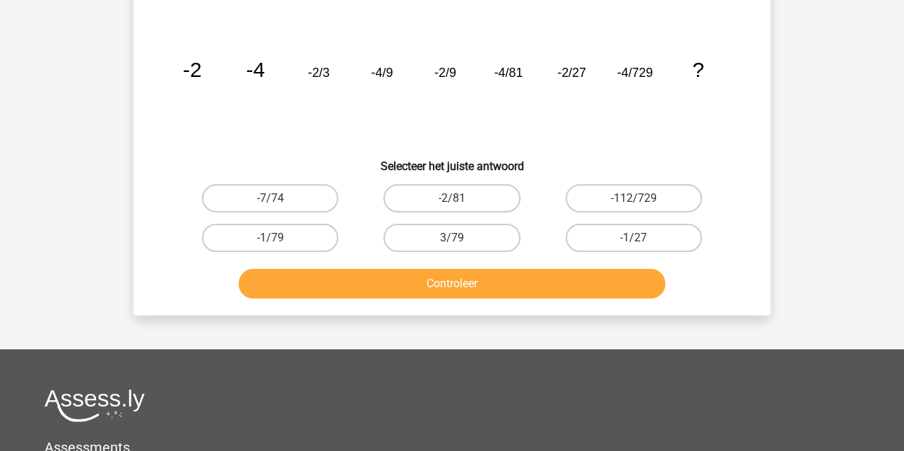
scroll to position [65, 0]
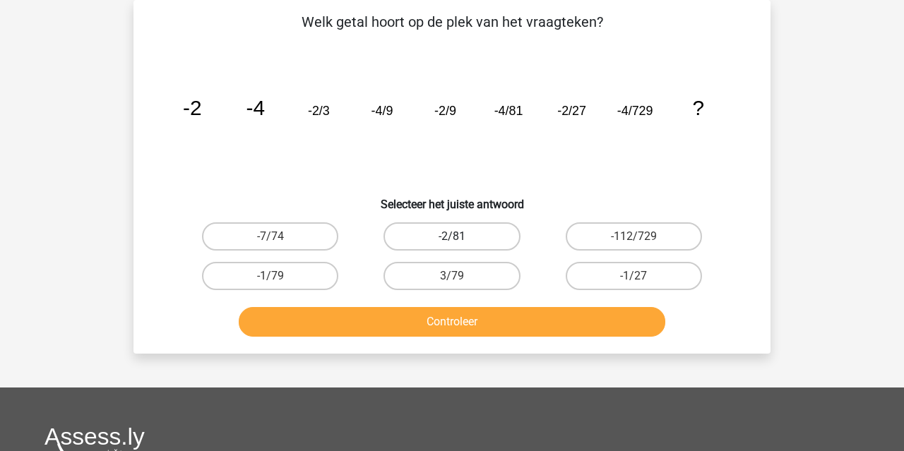
click at [467, 232] on label "-2/81" at bounding box center [452, 236] width 136 height 28
click at [461, 237] on input "-2/81" at bounding box center [456, 241] width 9 height 9
radio input "true"
click at [463, 325] on button "Controleer" at bounding box center [452, 322] width 427 height 30
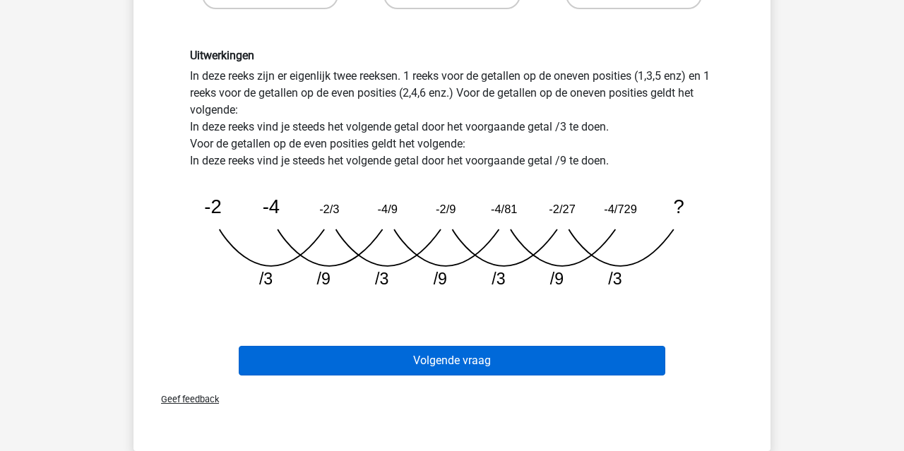
click at [458, 352] on button "Volgende vraag" at bounding box center [452, 361] width 427 height 30
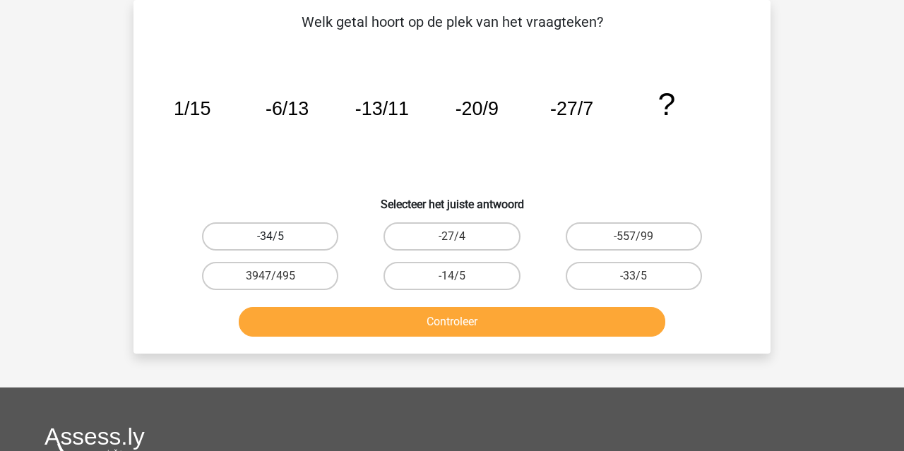
click at [299, 233] on label "-34/5" at bounding box center [270, 236] width 136 height 28
click at [280, 237] on input "-34/5" at bounding box center [275, 241] width 9 height 9
radio input "true"
click at [394, 330] on button "Controleer" at bounding box center [452, 322] width 427 height 30
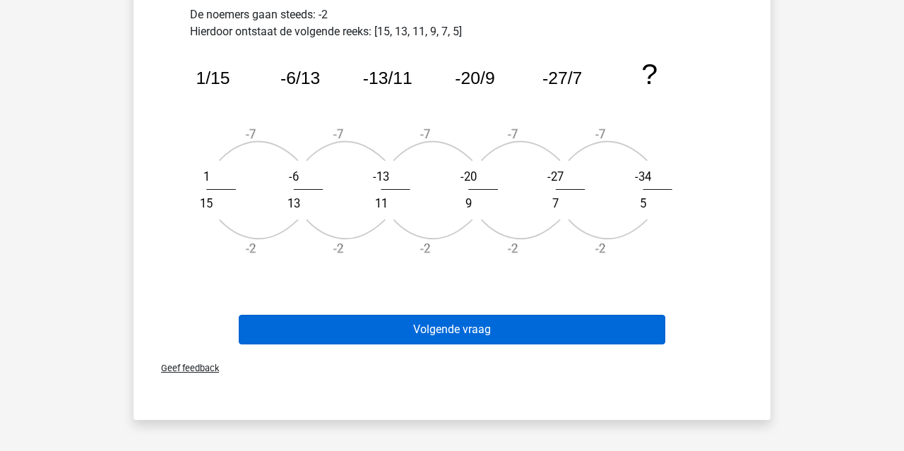
click at [394, 333] on button "Volgende vraag" at bounding box center [452, 330] width 427 height 30
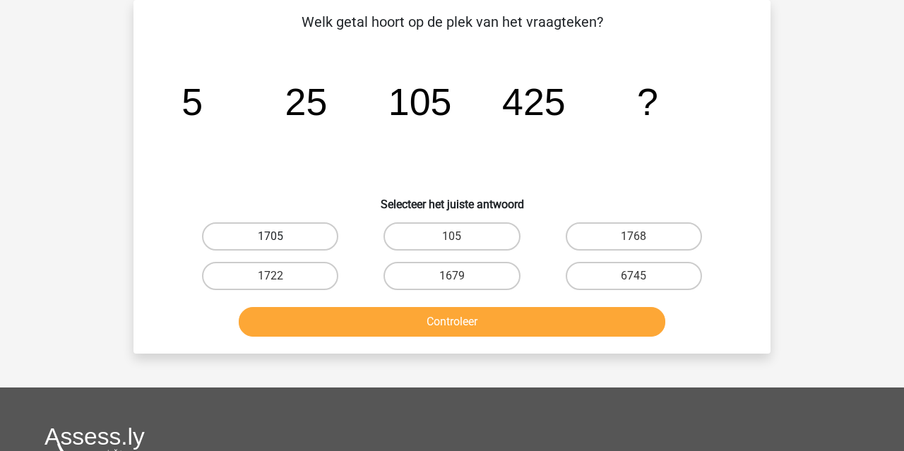
click at [312, 227] on label "1705" at bounding box center [270, 236] width 136 height 28
click at [280, 237] on input "1705" at bounding box center [275, 241] width 9 height 9
radio input "true"
click at [379, 324] on button "Controleer" at bounding box center [452, 322] width 427 height 30
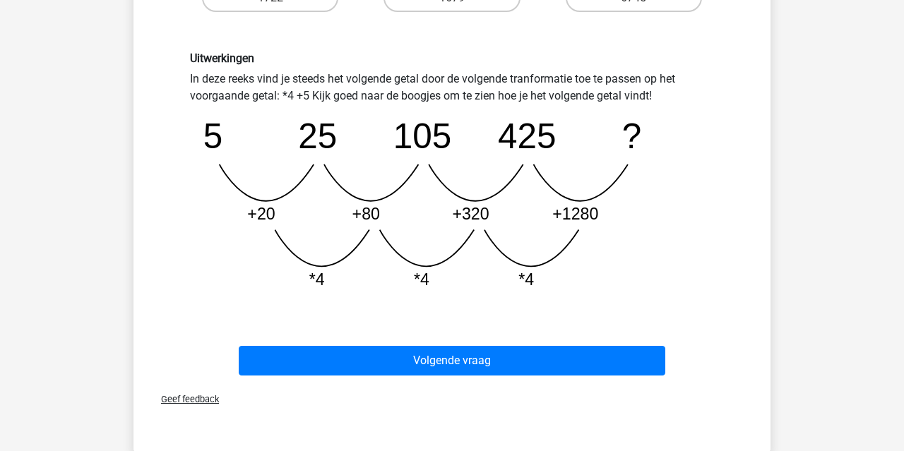
scroll to position [365, 0]
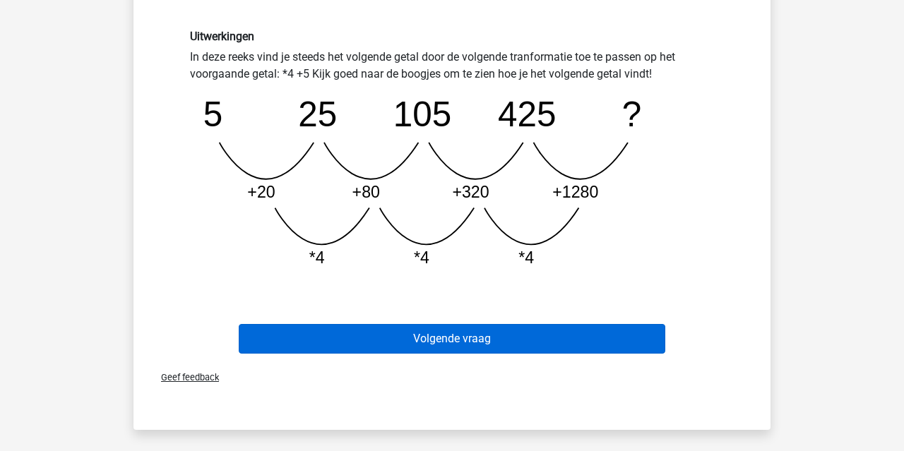
click at [425, 347] on button "Volgende vraag" at bounding box center [452, 339] width 427 height 30
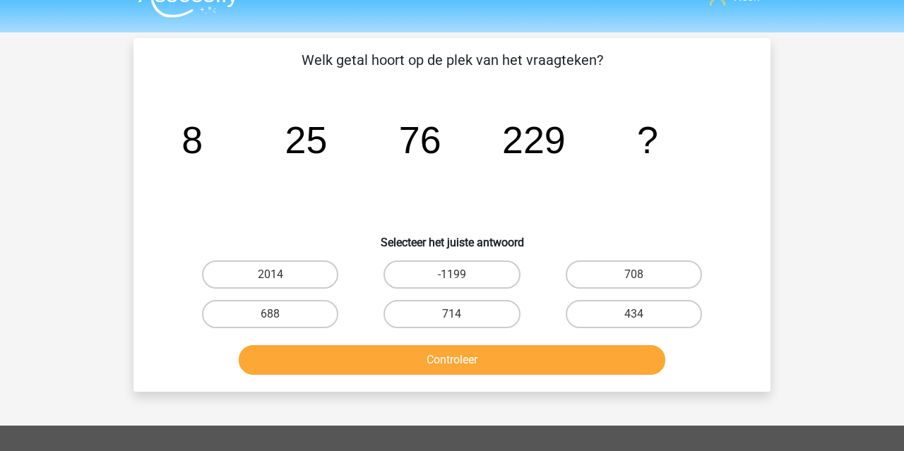
scroll to position [23, 0]
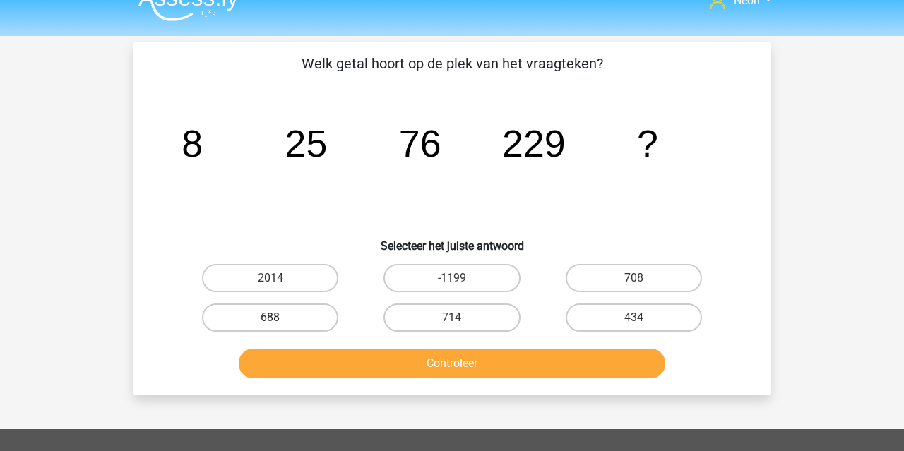
click at [295, 305] on label "688" at bounding box center [270, 318] width 136 height 28
click at [280, 318] on input "688" at bounding box center [275, 322] width 9 height 9
radio input "true"
click at [348, 363] on button "Controleer" at bounding box center [452, 364] width 427 height 30
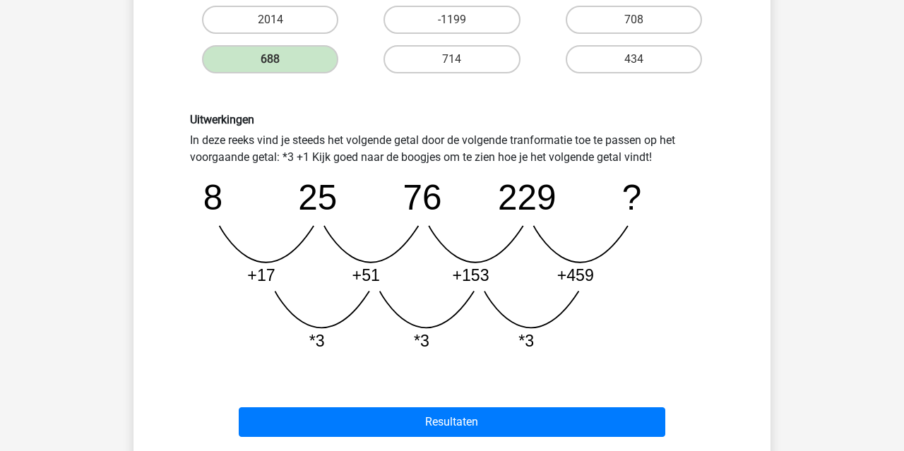
scroll to position [377, 0]
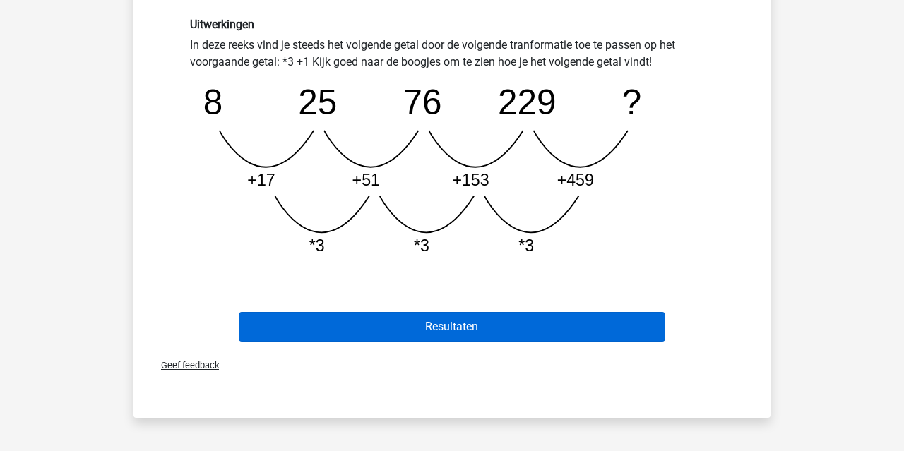
click at [415, 337] on button "Resultaten" at bounding box center [452, 327] width 427 height 30
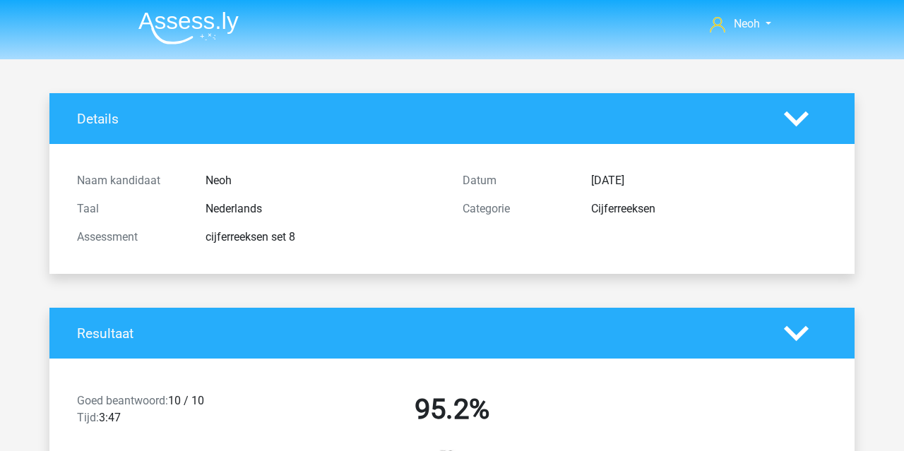
click at [189, 44] on img at bounding box center [188, 27] width 100 height 33
